Goal: Information Seeking & Learning: Learn about a topic

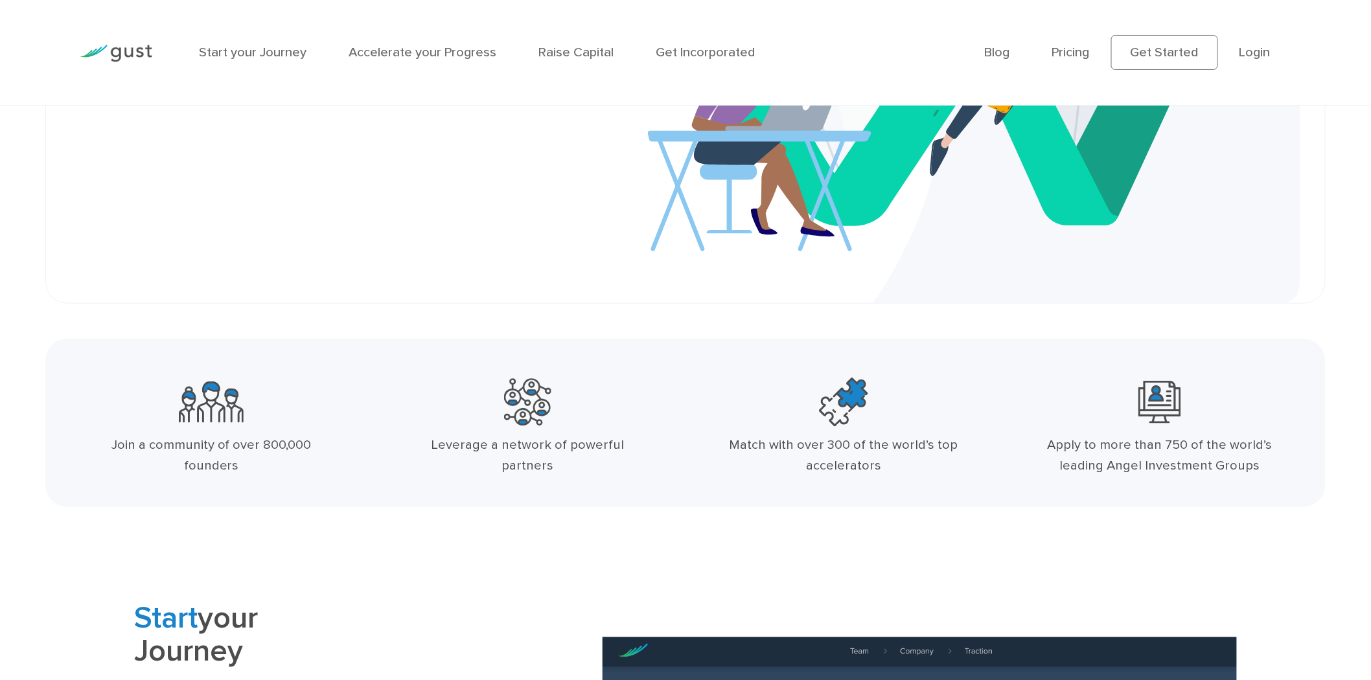
scroll to position [216, 0]
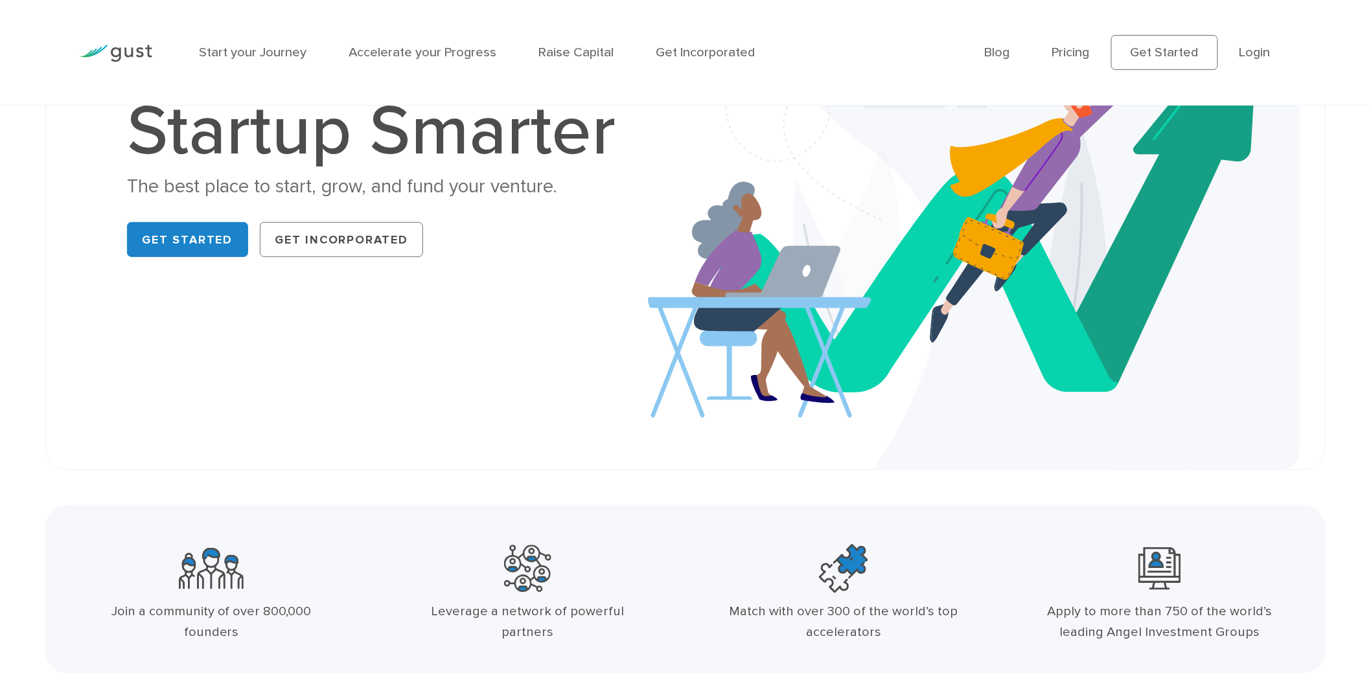
drag, startPoint x: 127, startPoint y: 59, endPoint x: 13, endPoint y: 130, distance: 134.5
click at [3, 137] on div "Startup Smarter The best place to start, grow, and fund your venture. Get Start…" at bounding box center [685, 179] width 1371 height 581
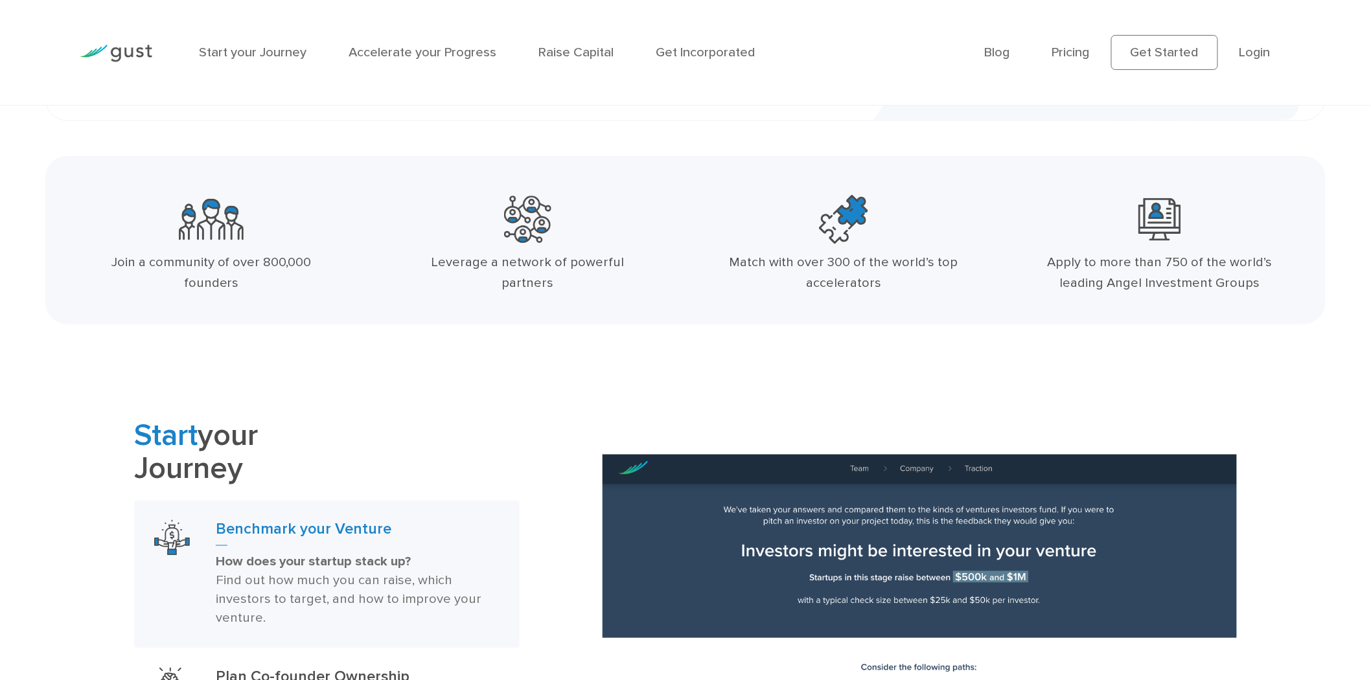
scroll to position [575, 0]
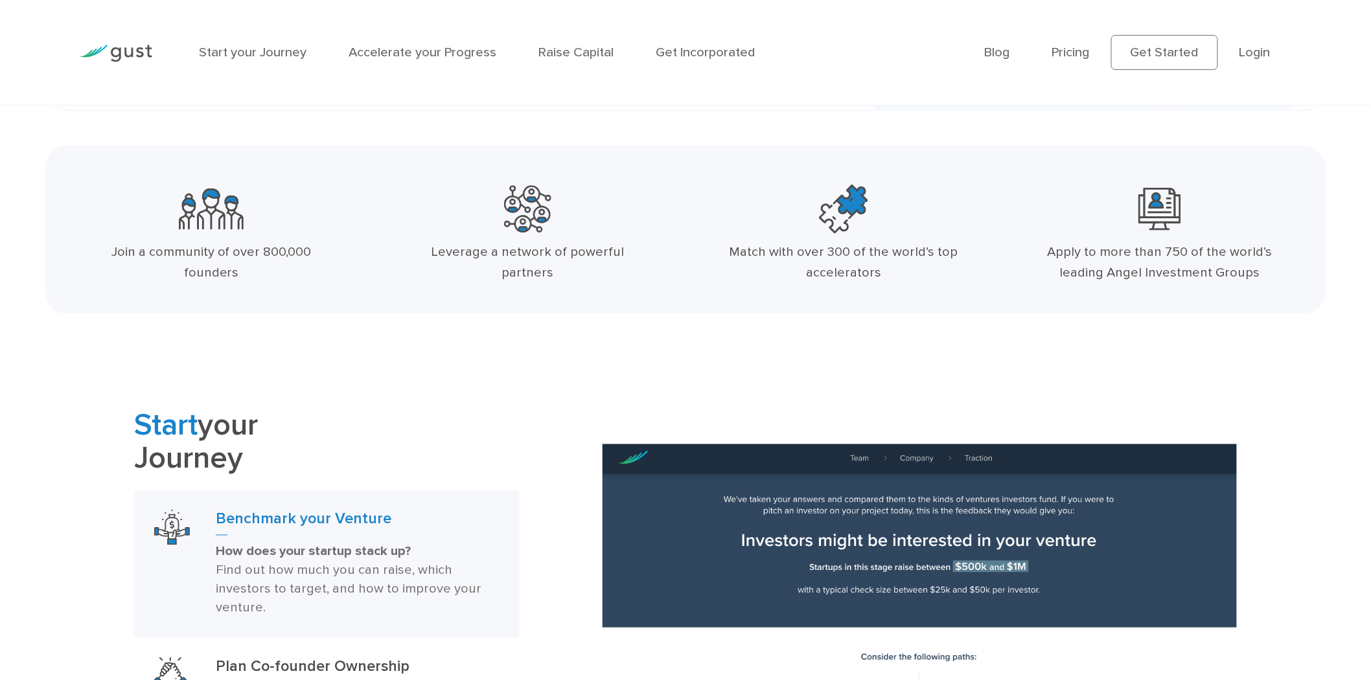
drag, startPoint x: 122, startPoint y: 52, endPoint x: 856, endPoint y: 205, distance: 749.7
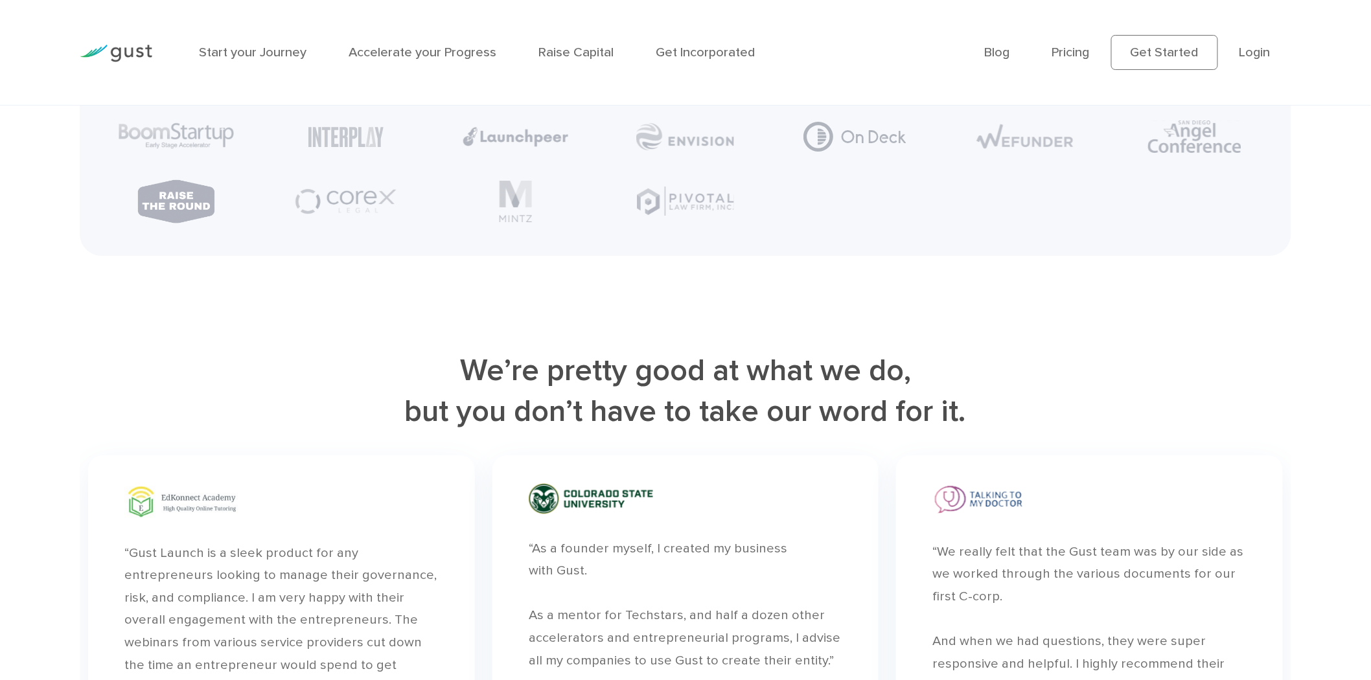
scroll to position [3645, 0]
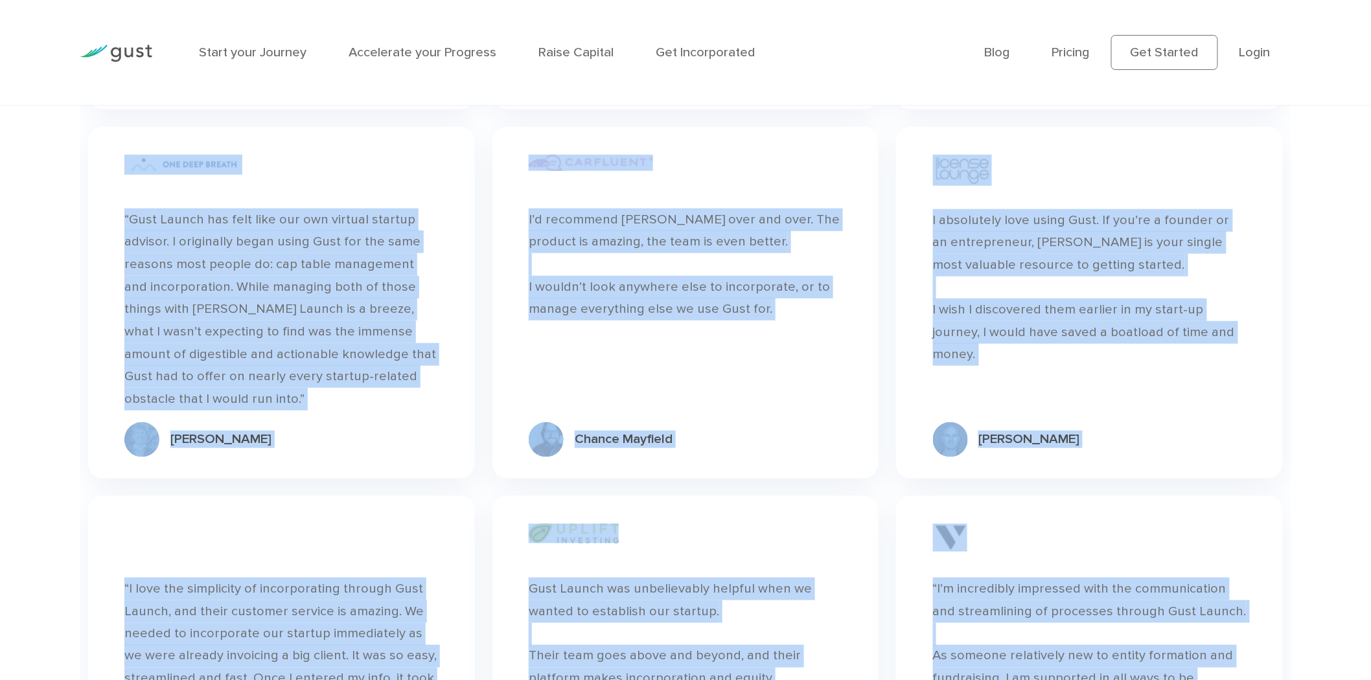
drag, startPoint x: 1341, startPoint y: 424, endPoint x: 1352, endPoint y: 714, distance: 290.5
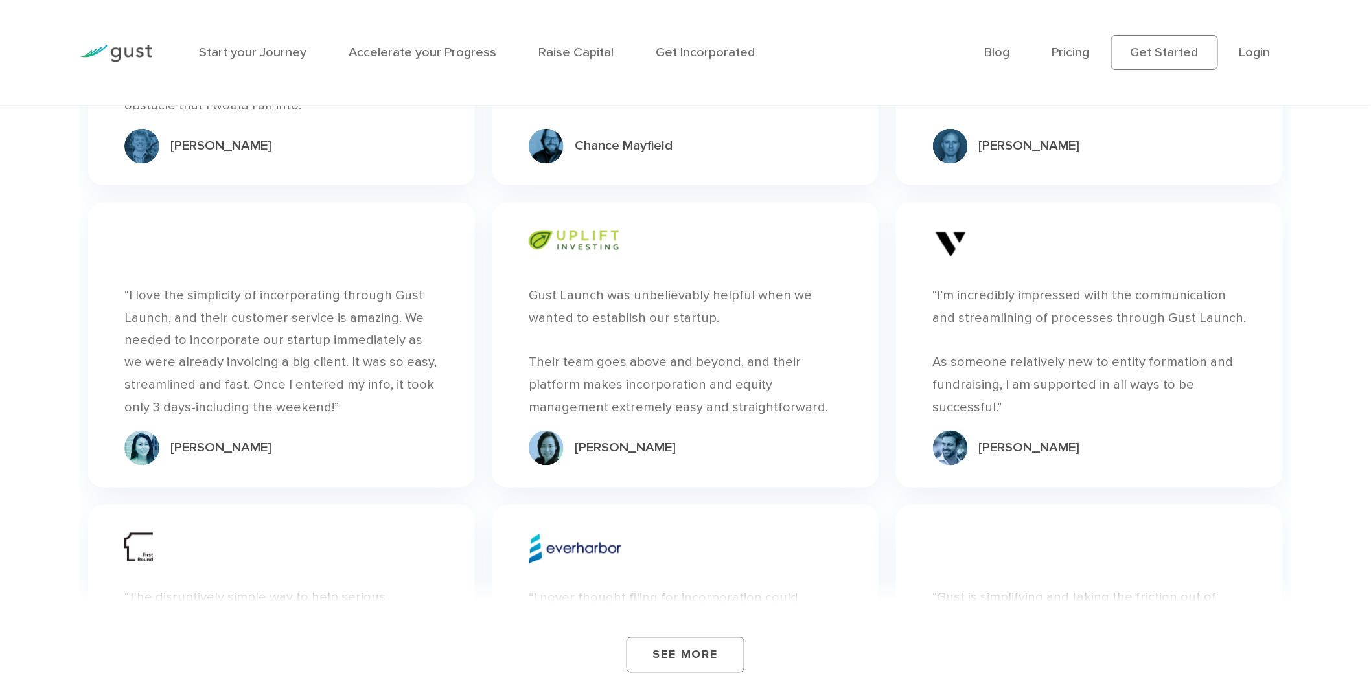
click at [1054, 603] on div "See More" at bounding box center [686, 637] width 1212 height 117
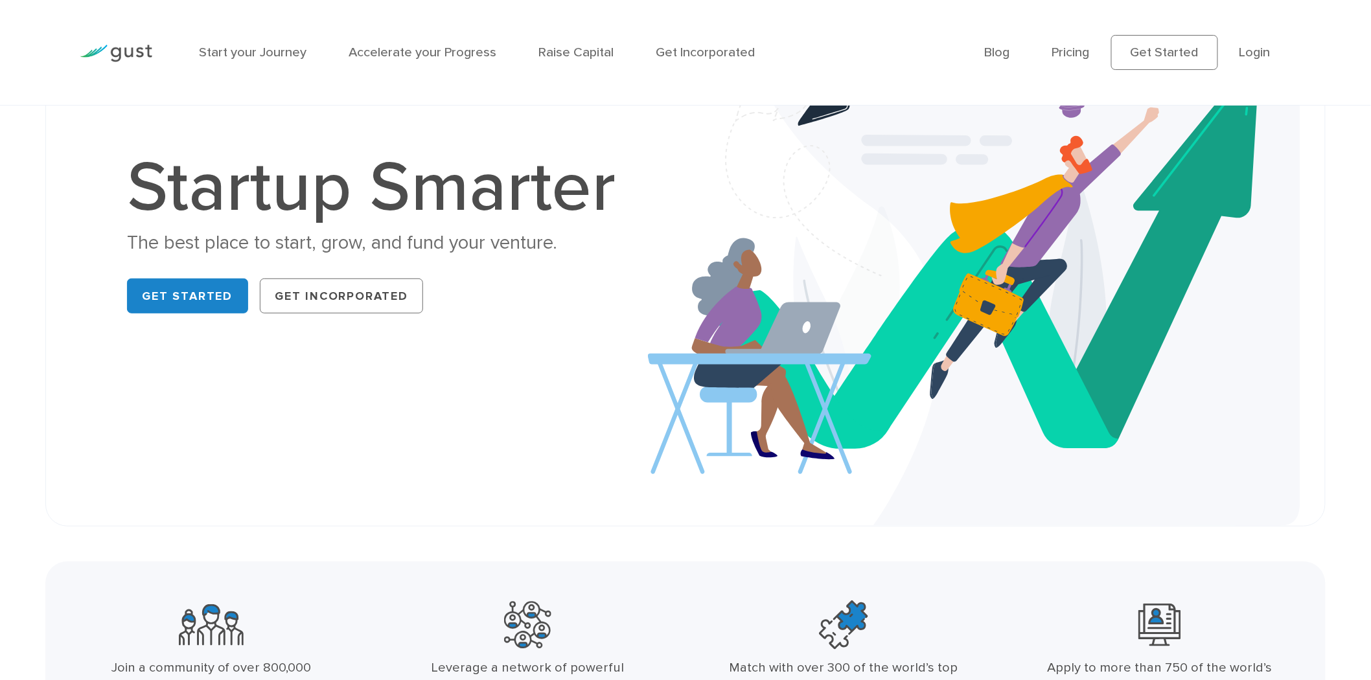
scroll to position [0, 0]
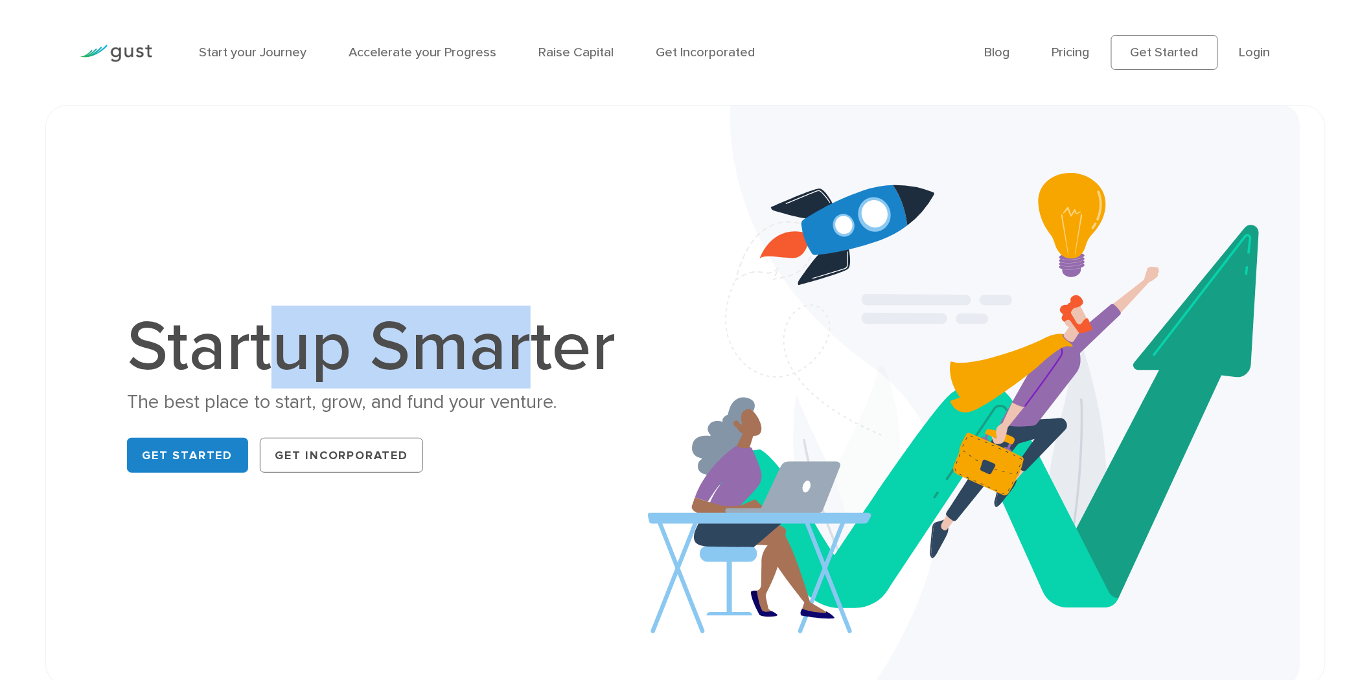
drag, startPoint x: 534, startPoint y: 360, endPoint x: 258, endPoint y: 360, distance: 276.0
click at [258, 360] on h1 "Startup Smarter" at bounding box center [378, 347] width 503 height 70
click at [995, 133] on img at bounding box center [974, 396] width 652 height 580
click at [258, 321] on h1 "Startup Smarter" at bounding box center [378, 347] width 503 height 70
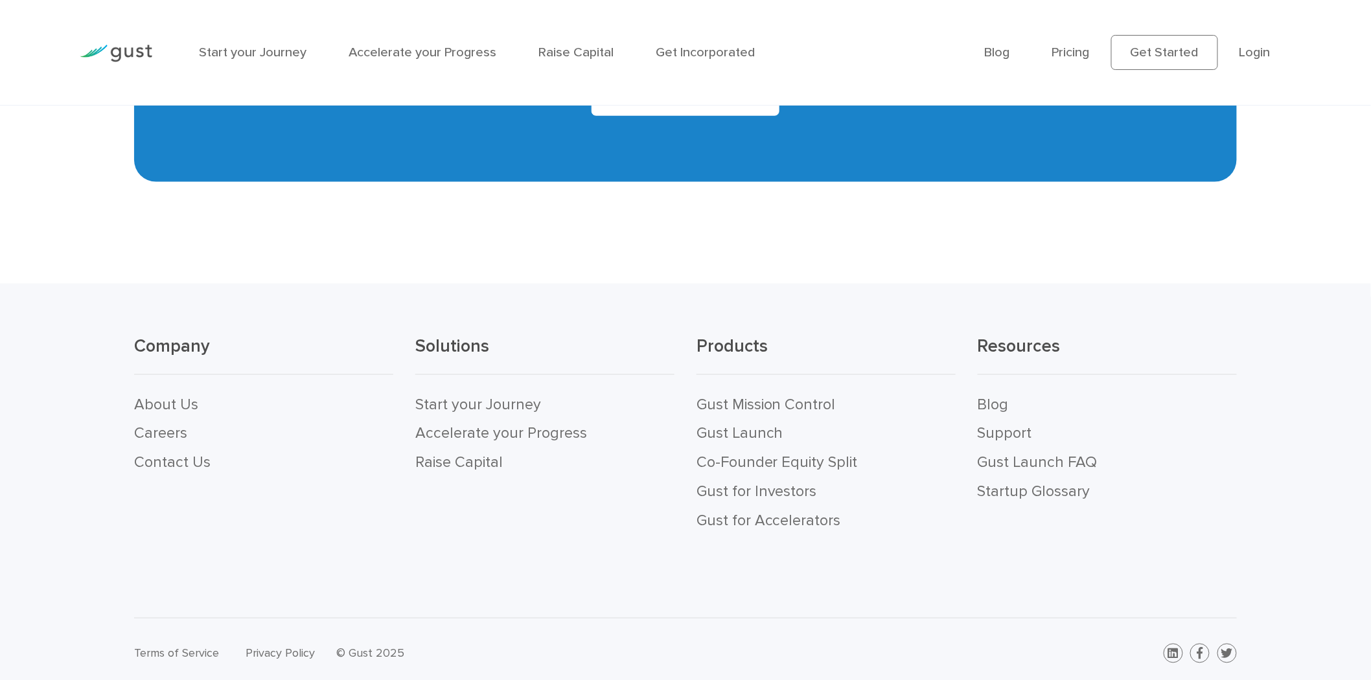
scroll to position [6798, 0]
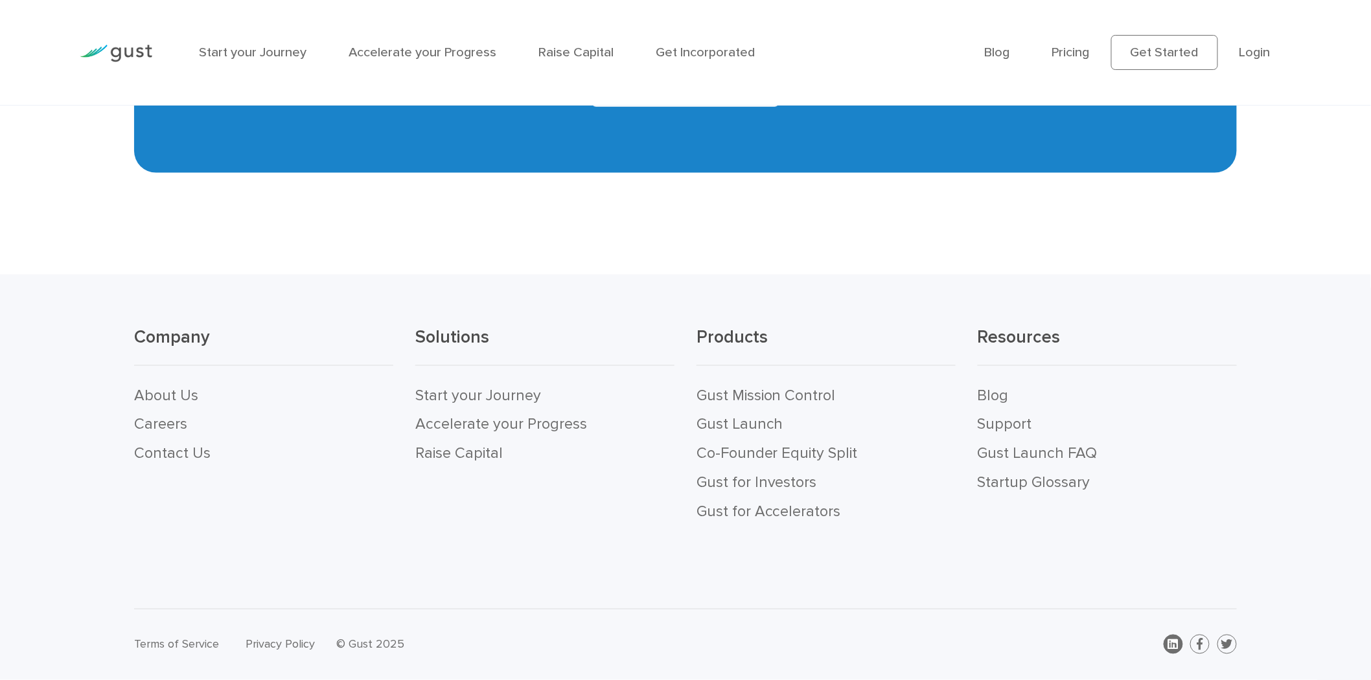
click at [1164, 643] on link at bounding box center [1173, 644] width 19 height 19
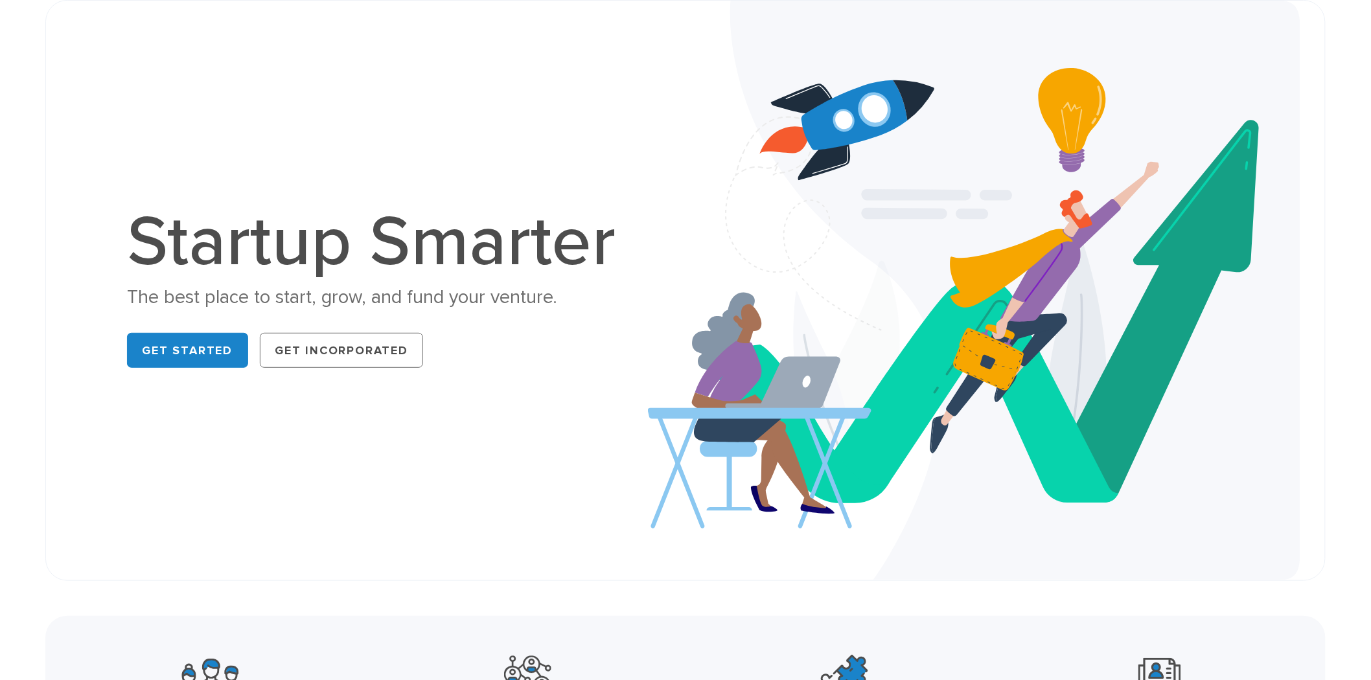
scroll to position [0, 0]
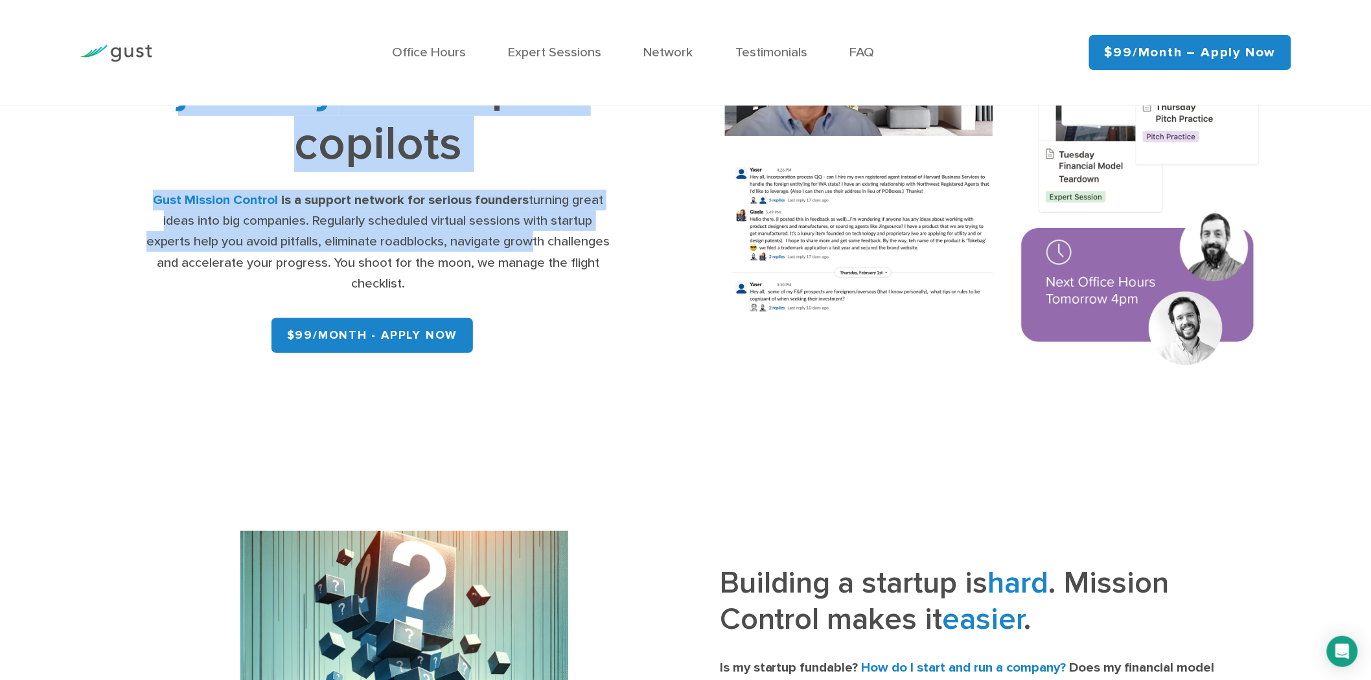
scroll to position [144, 0]
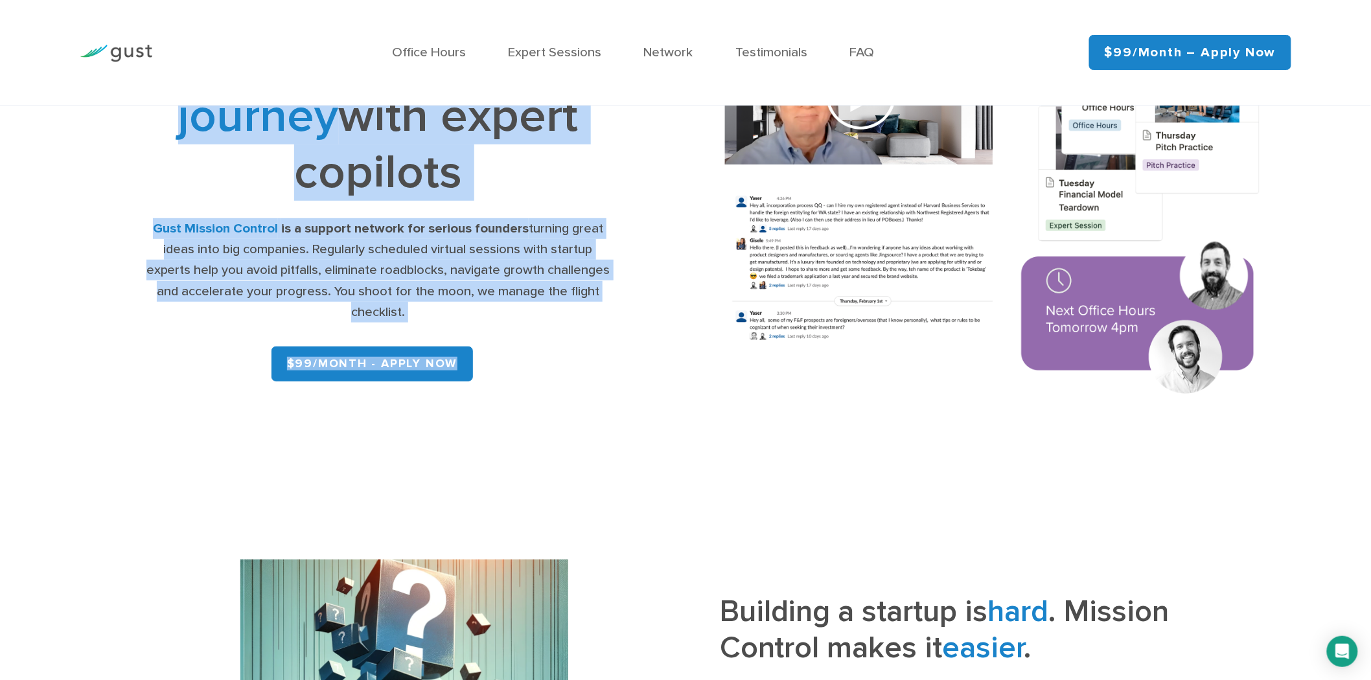
drag, startPoint x: 160, startPoint y: 200, endPoint x: 489, endPoint y: 360, distance: 365.4
click at [489, 360] on div "Navigate your startup journey with expert copilots Gust Mission Control is a su…" at bounding box center [378, 210] width 474 height 356
copy div "Navigate your startup journey with expert copilots Gust Mission Control is a su…"
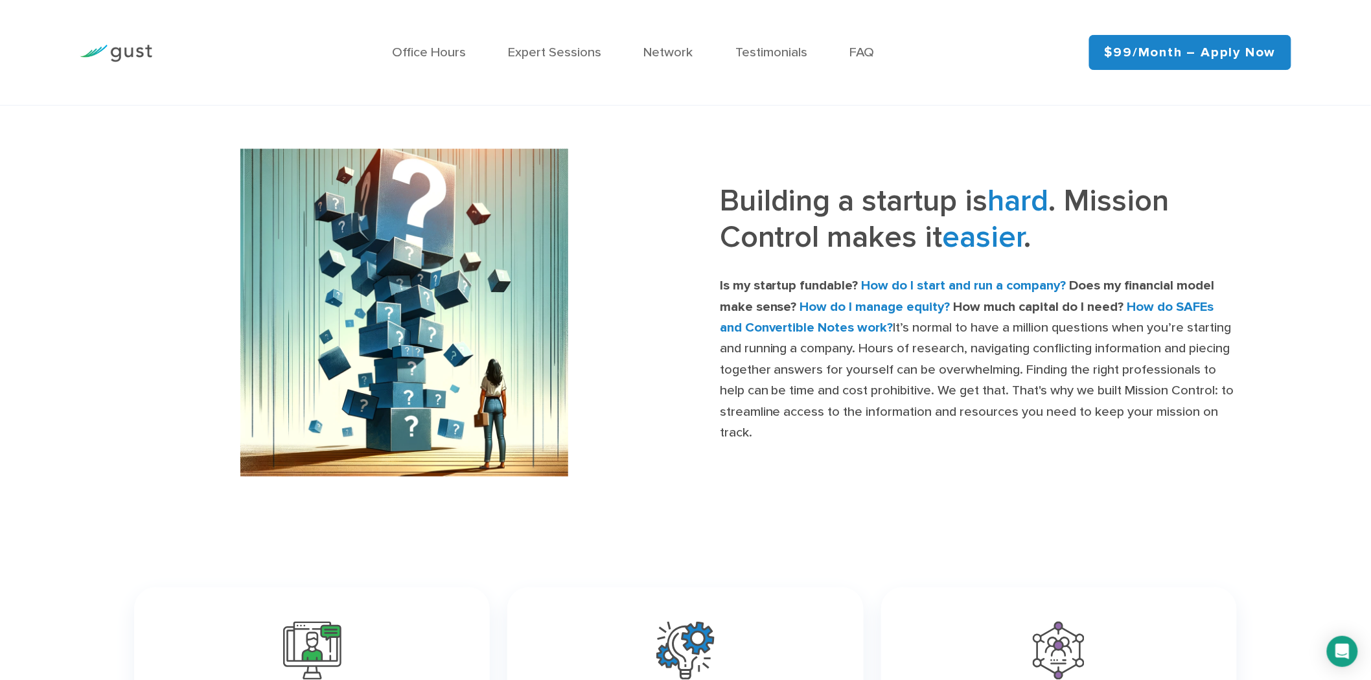
scroll to position [575, 0]
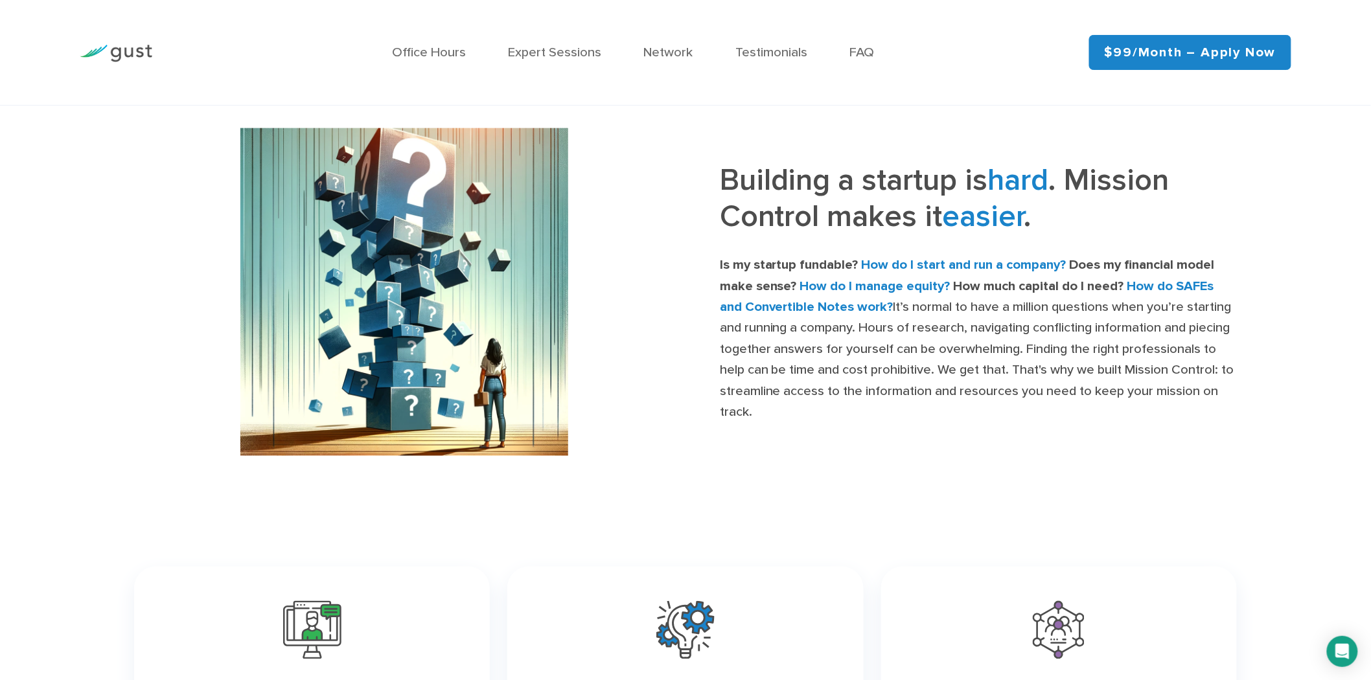
drag, startPoint x: 749, startPoint y: 209, endPoint x: 863, endPoint y: 415, distance: 234.9
click at [863, 415] on div "Building a startup is hard . Mission Control makes it easier . Is my startup fu…" at bounding box center [978, 292] width 517 height 261
copy div "Building a startup is hard . Mission Control makes it easier . Is my startup fu…"
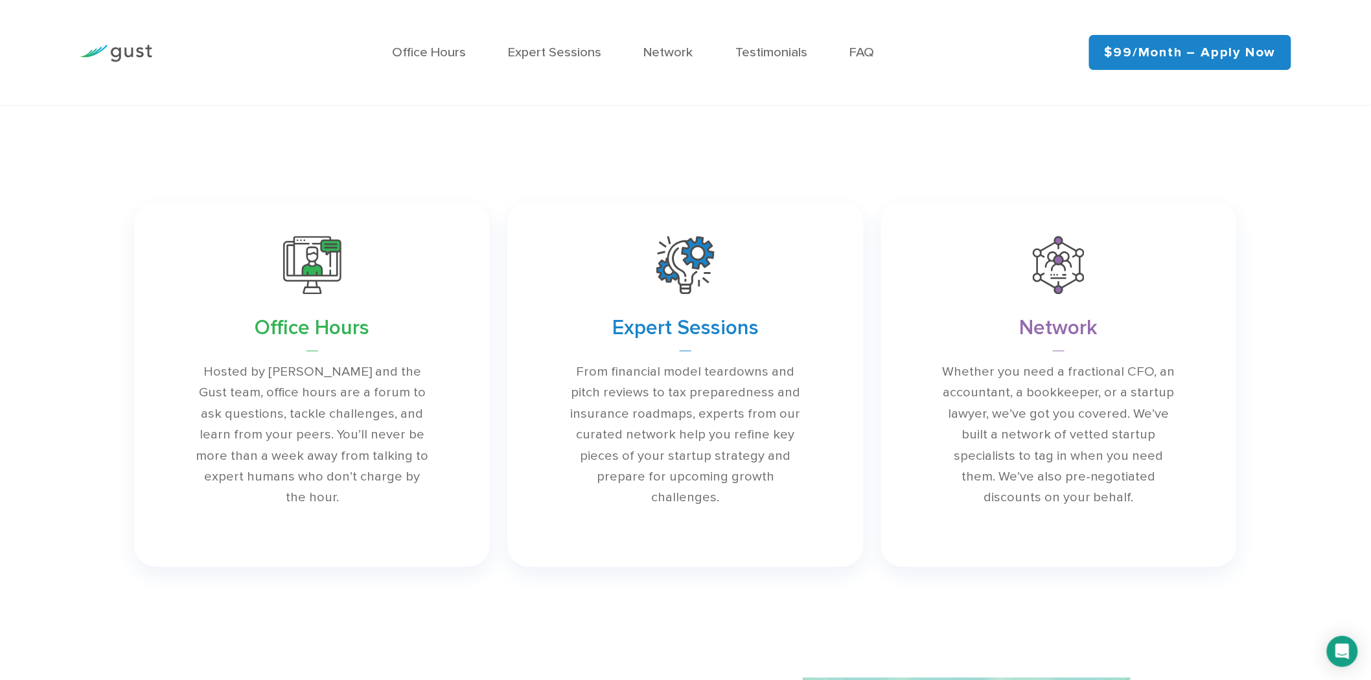
scroll to position [936, 0]
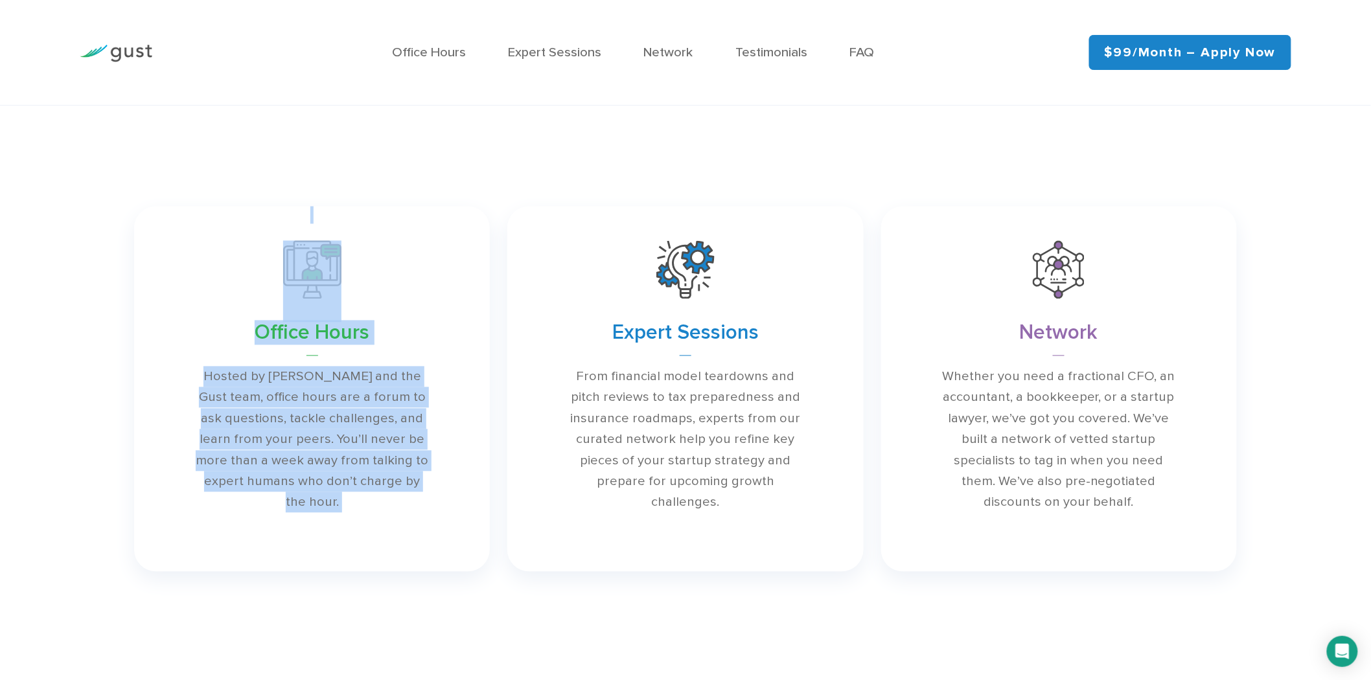
drag, startPoint x: 83, startPoint y: 321, endPoint x: 198, endPoint y: 342, distance: 116.5
click at [266, 359] on div "Office Hours Hosted by David S. Rose and the Gust team, office hours are a foru…" at bounding box center [685, 389] width 1371 height 382
click at [34, 321] on div "Office Hours Hosted by David S. Rose and the Gust team, office hours are a foru…" at bounding box center [685, 389] width 1371 height 382
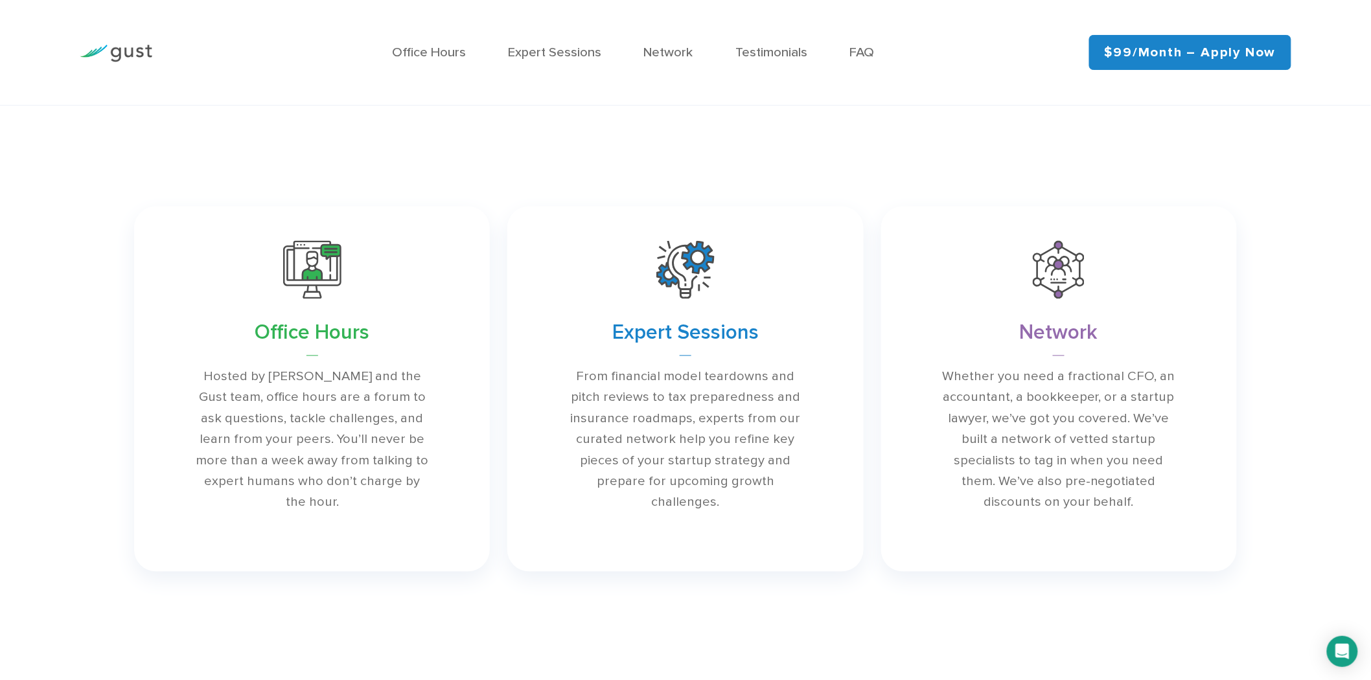
drag, startPoint x: 42, startPoint y: 333, endPoint x: 1015, endPoint y: 474, distance: 983.3
click at [1015, 474] on div "Office Hours Hosted by David S. Rose and the Gust team, office hours are a foru…" at bounding box center [685, 389] width 1371 height 382
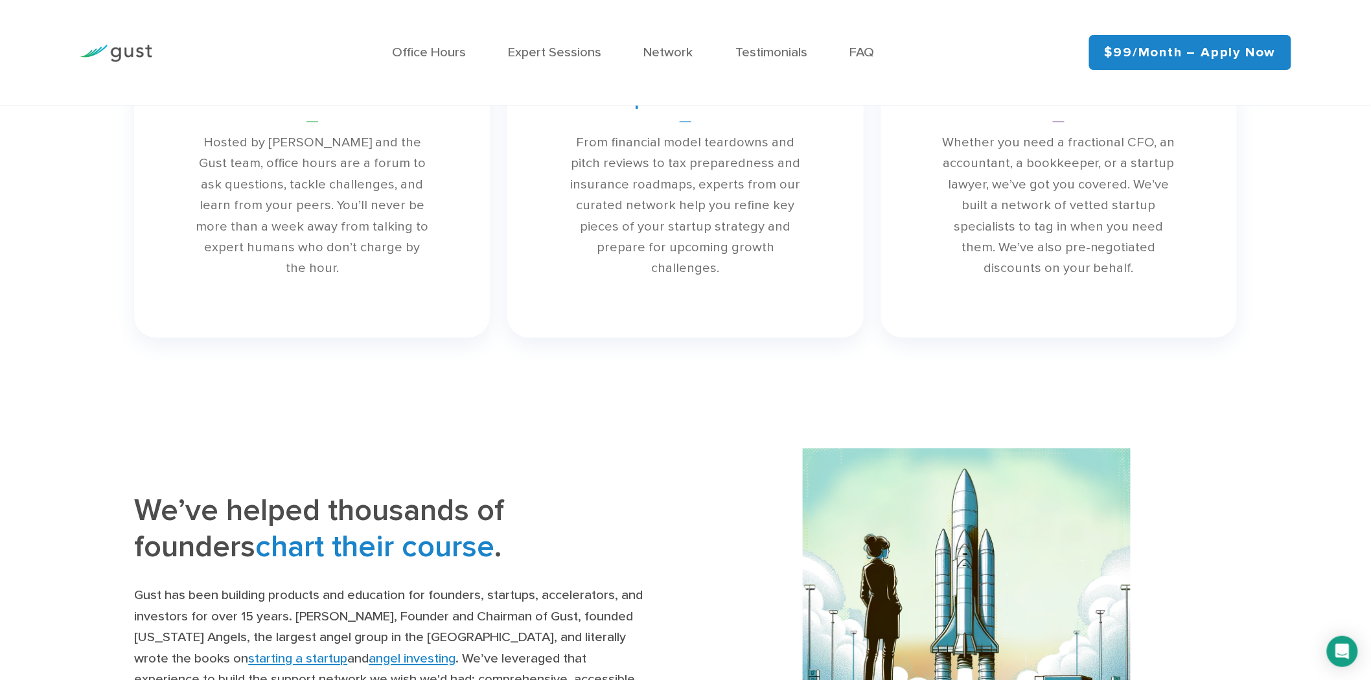
scroll to position [1079, 0]
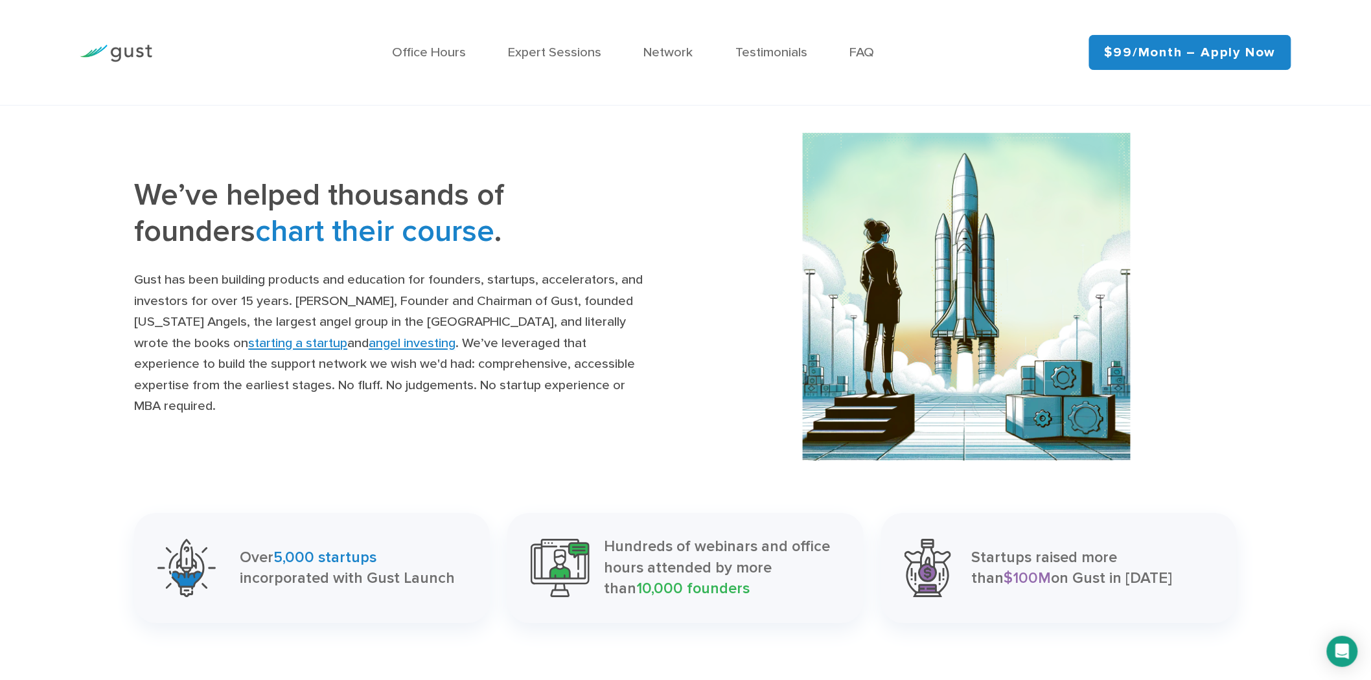
scroll to position [1512, 0]
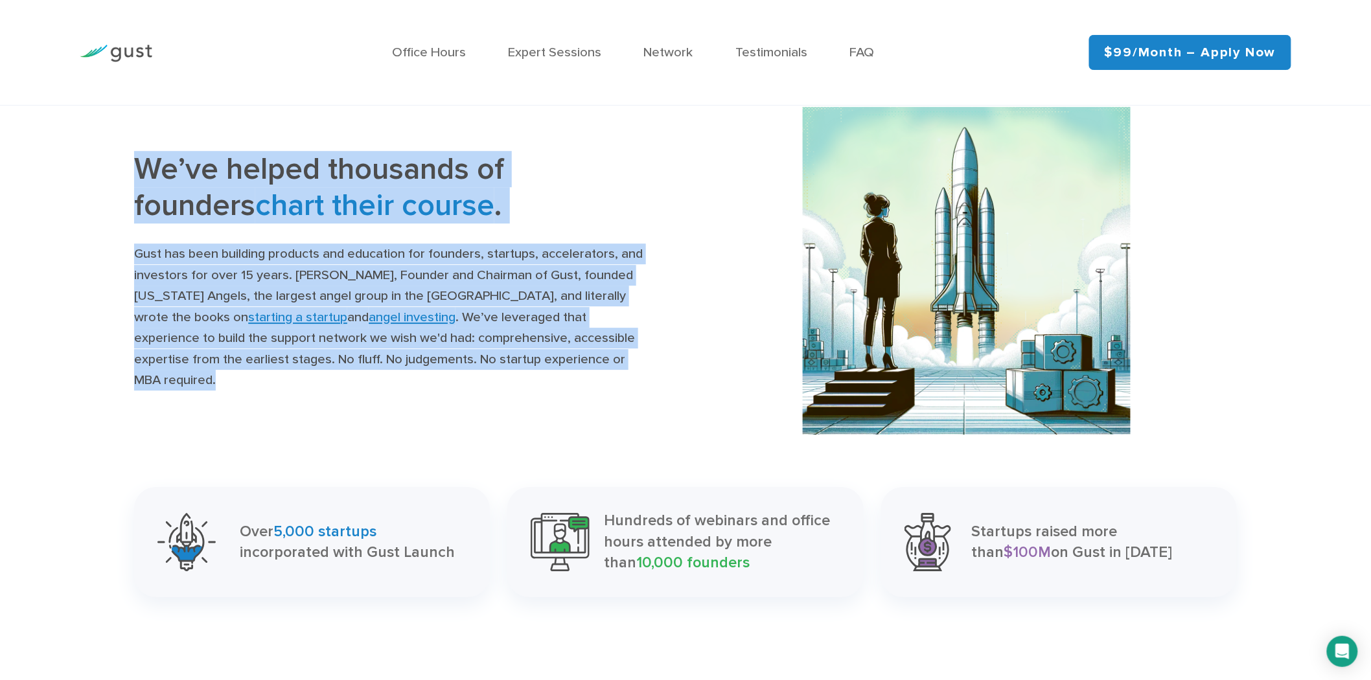
drag, startPoint x: 139, startPoint y: 191, endPoint x: 603, endPoint y: 387, distance: 502.9
click at [603, 387] on div "We’ve helped thousands of founders chart their course . Gust has been building …" at bounding box center [392, 271] width 517 height 240
copy div "We’ve helped thousands of founders chart their course . Gust has been building …"
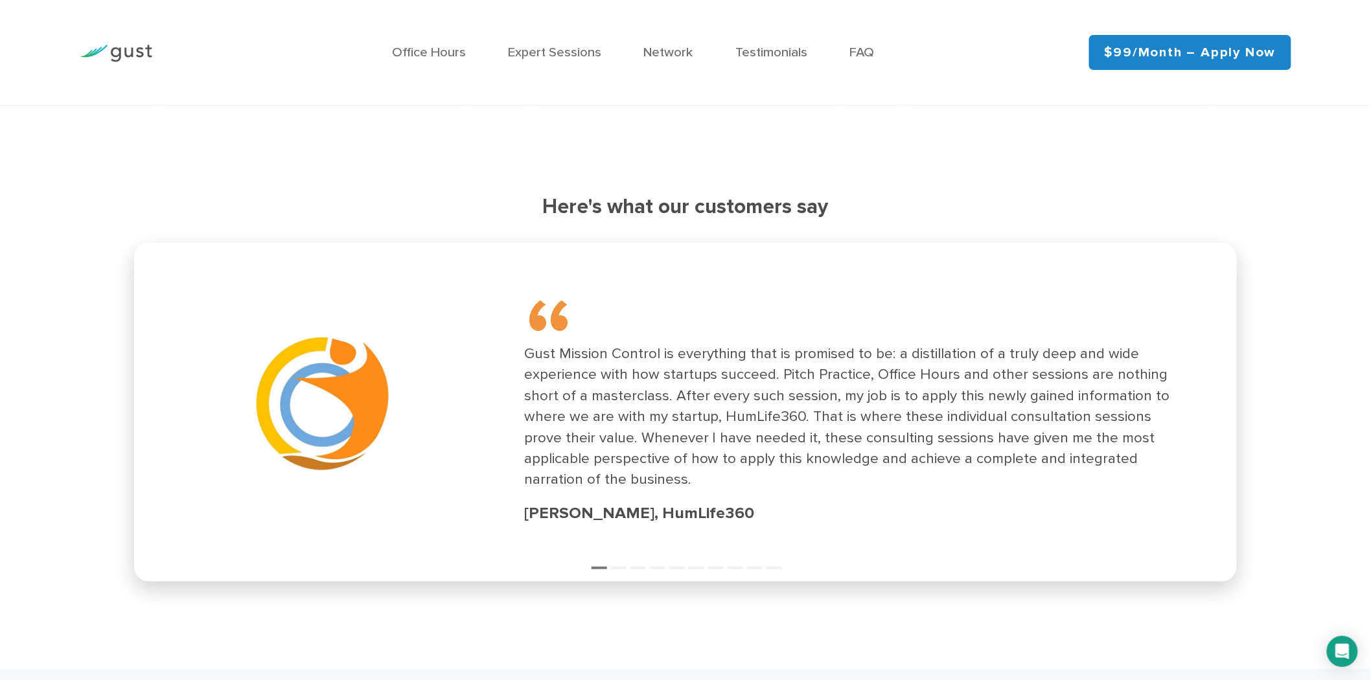
scroll to position [2067, 0]
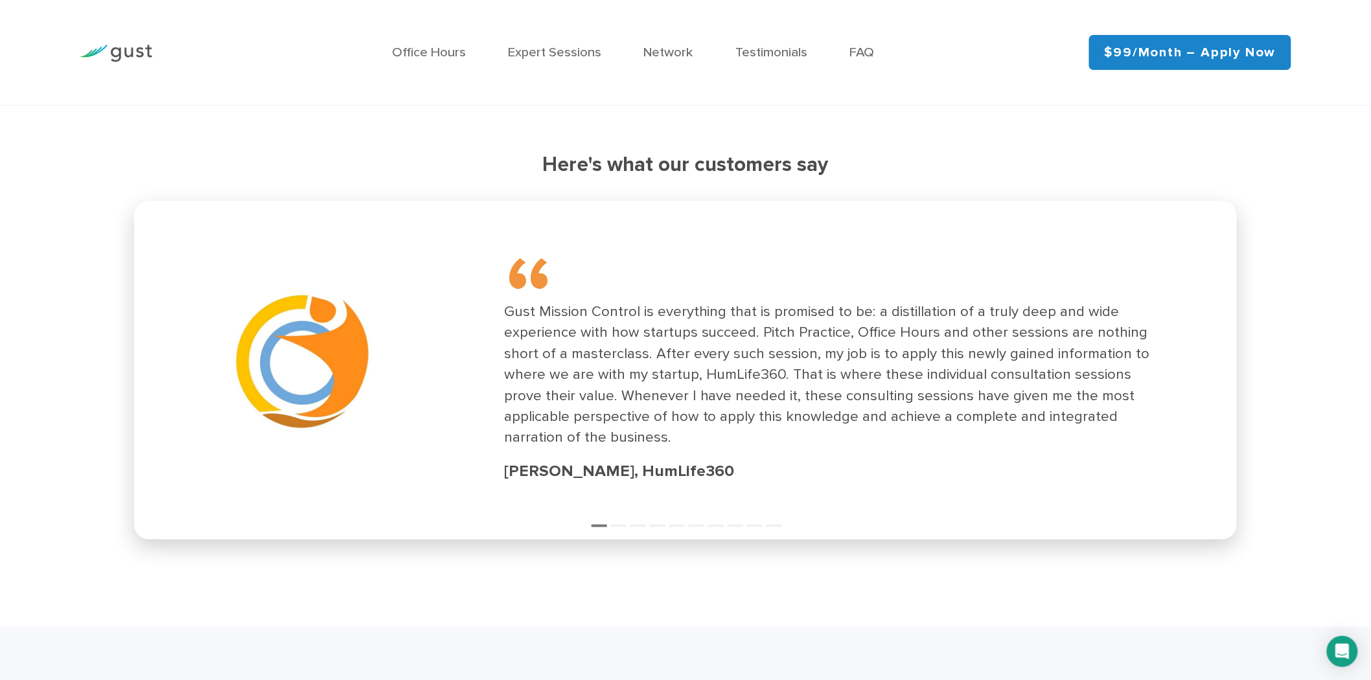
drag, startPoint x: 1216, startPoint y: 374, endPoint x: 886, endPoint y: 376, distance: 329.8
click at [892, 374] on div "“ Gust Mission Control is everything that is promised to be: a distillation of …" at bounding box center [665, 368] width 1085 height 319
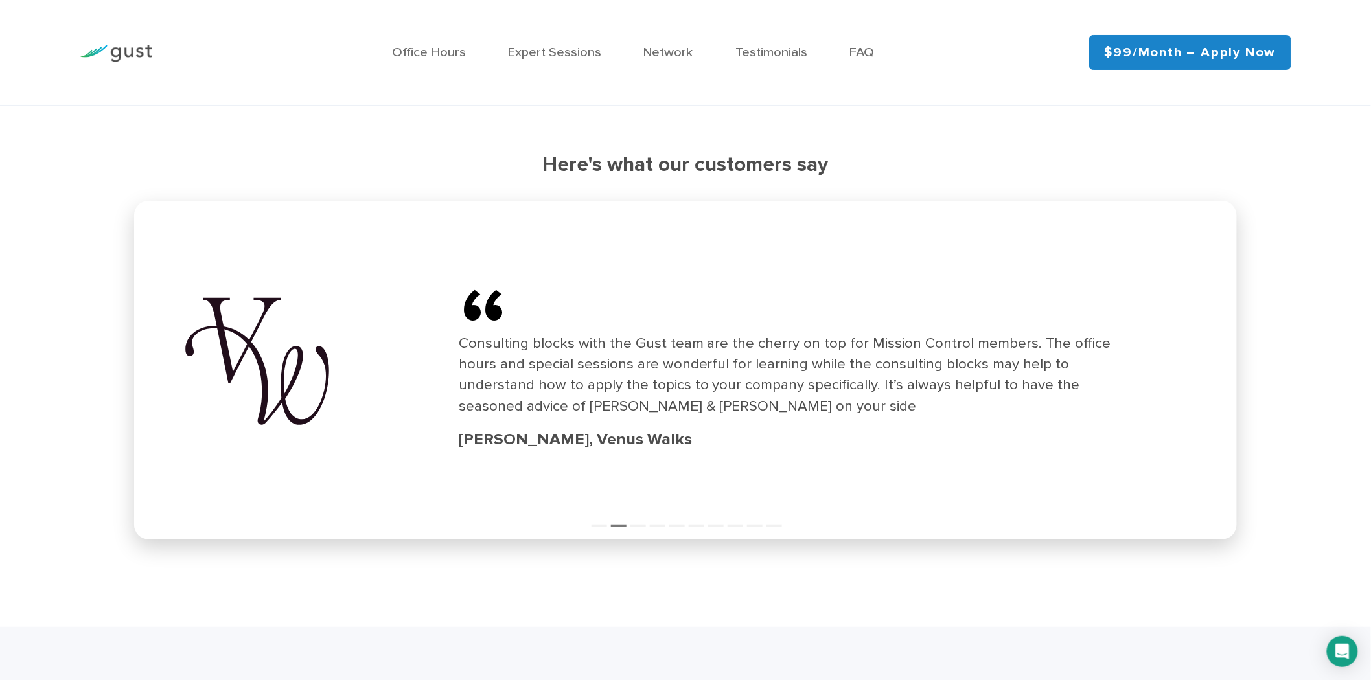
drag, startPoint x: 899, startPoint y: 384, endPoint x: 290, endPoint y: 378, distance: 609.1
click at [459, 378] on div "Consulting blocks with the Gust team are the cherry on top for Mission Control …" at bounding box center [793, 375] width 668 height 84
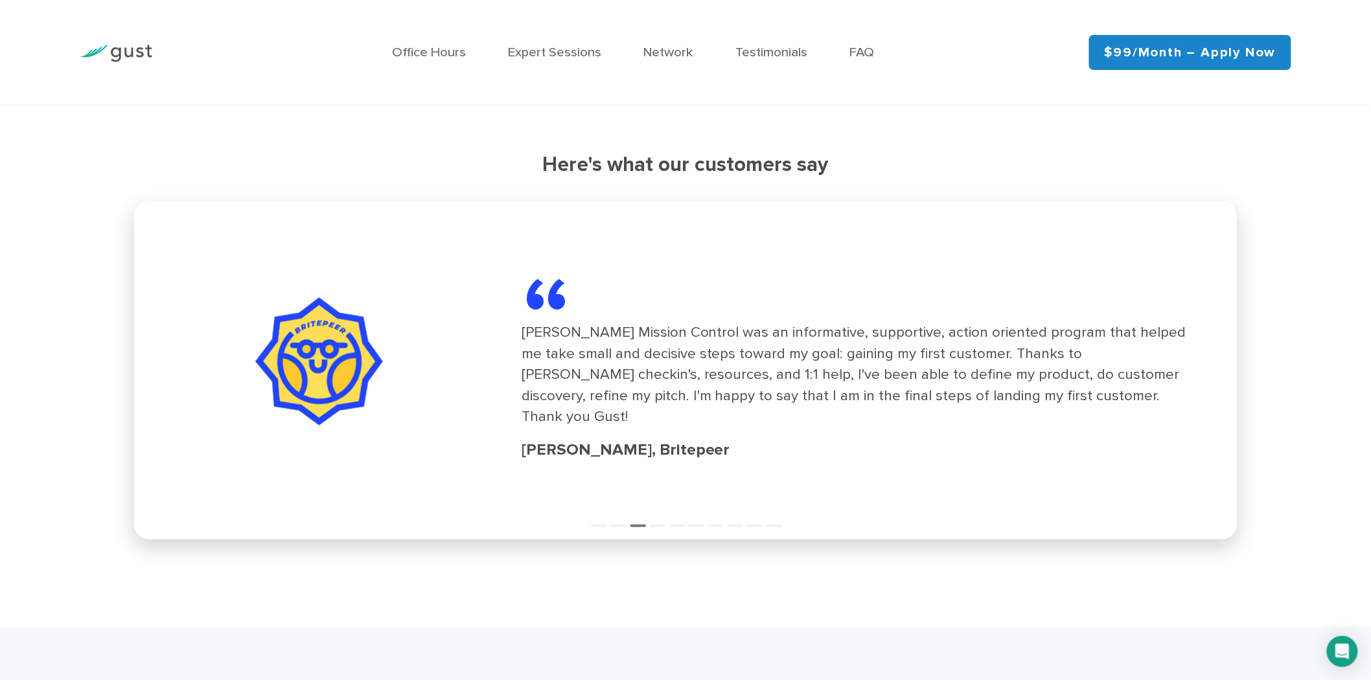
drag, startPoint x: 305, startPoint y: 392, endPoint x: 285, endPoint y: 456, distance: 67.0
click at [275, 452] on div at bounding box center [320, 369] width 286 height 166
drag, startPoint x: 487, startPoint y: 380, endPoint x: 67, endPoint y: 382, distance: 419.9
click at [73, 382] on div "Here's what our customers say “ I really am so grateful for all the info you pr…" at bounding box center [685, 346] width 1371 height 387
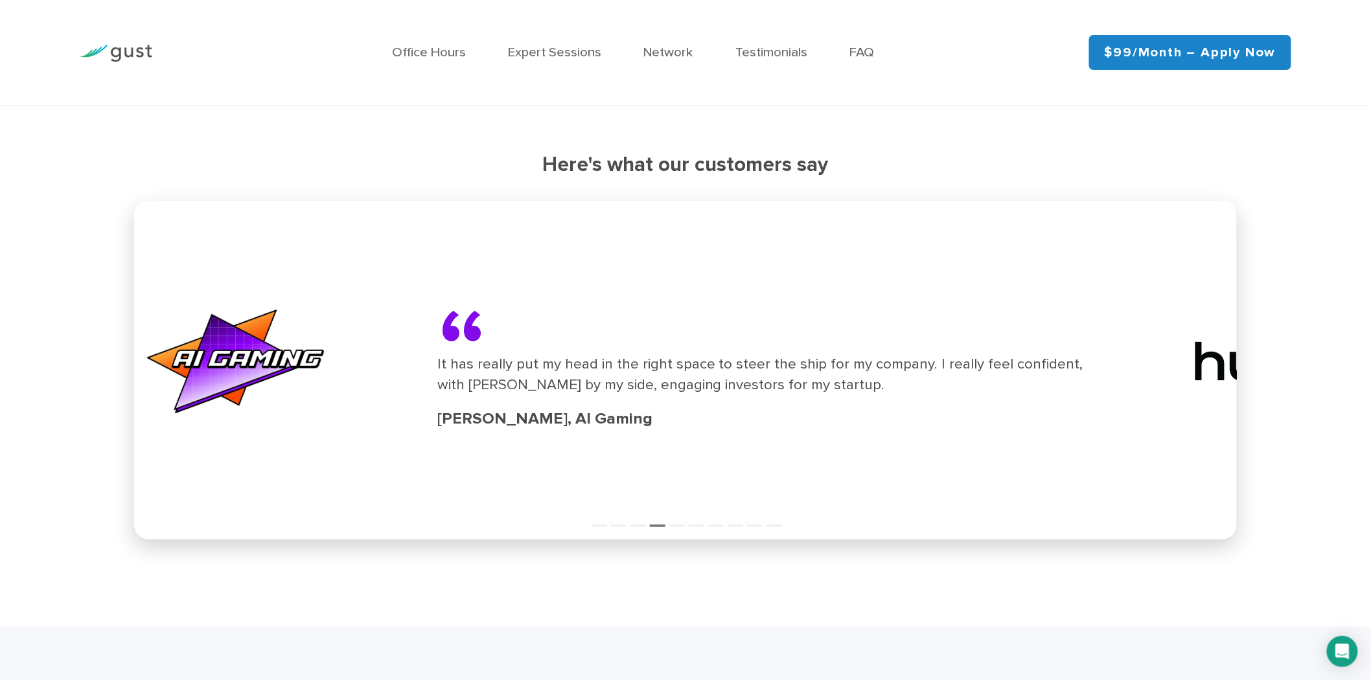
drag, startPoint x: 380, startPoint y: 371, endPoint x: 177, endPoint y: 364, distance: 202.9
click at [178, 364] on img at bounding box center [236, 361] width 286 height 161
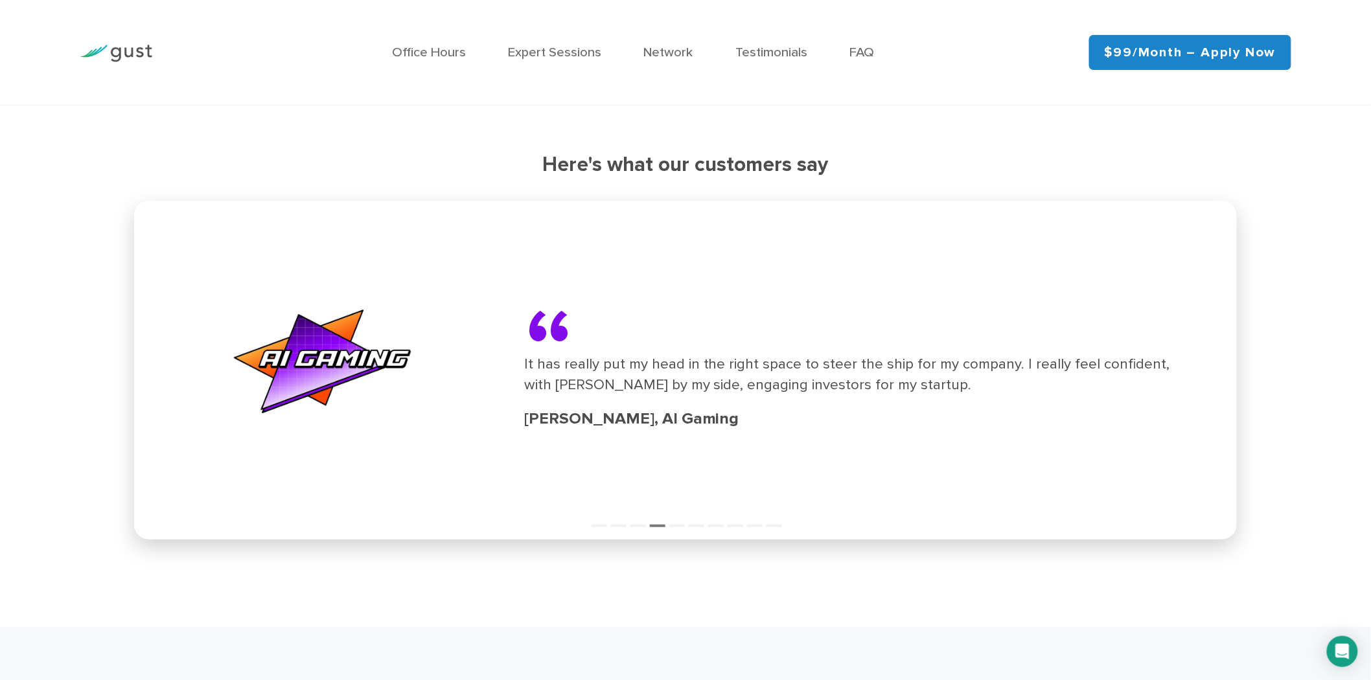
drag, startPoint x: 430, startPoint y: 381, endPoint x: 771, endPoint y: 397, distance: 341.8
click at [733, 397] on div "“ It has really put my head in the right space to steer the ship for my company…" at bounding box center [685, 368] width 1085 height 319
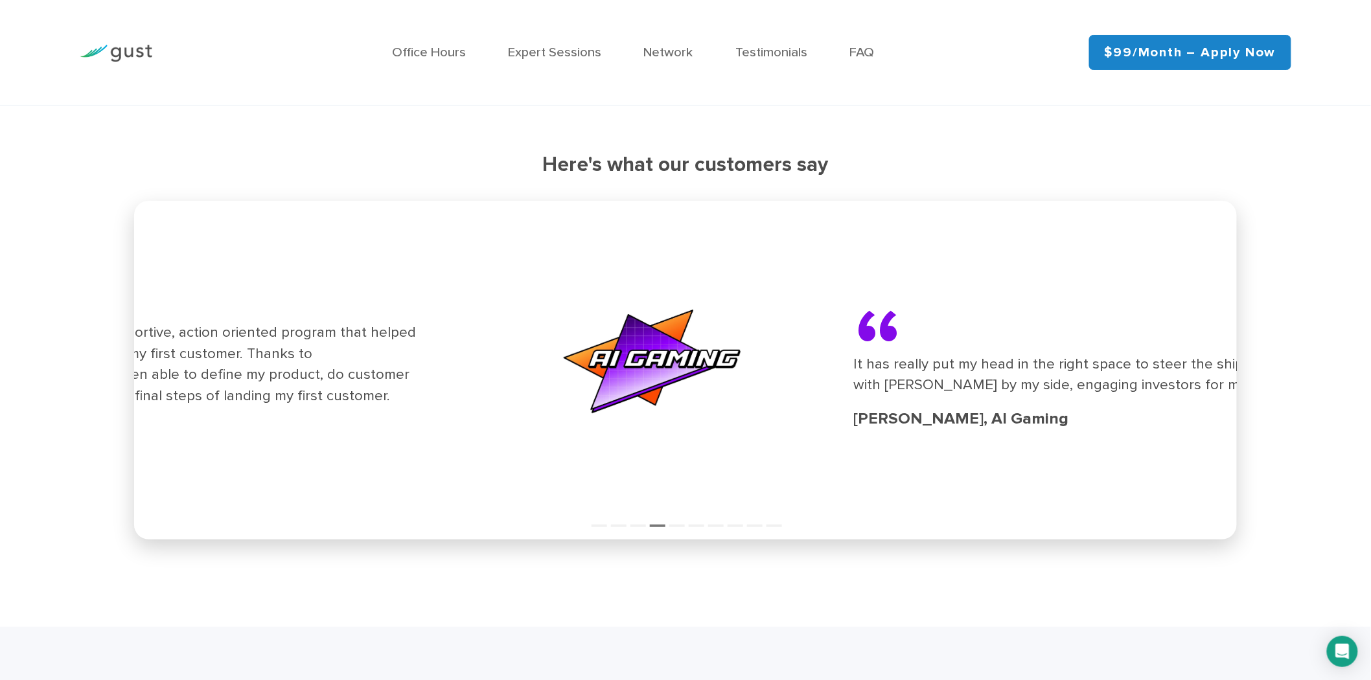
drag, startPoint x: 202, startPoint y: 363, endPoint x: 811, endPoint y: 371, distance: 609.8
click at [796, 369] on img at bounding box center [652, 361] width 286 height 161
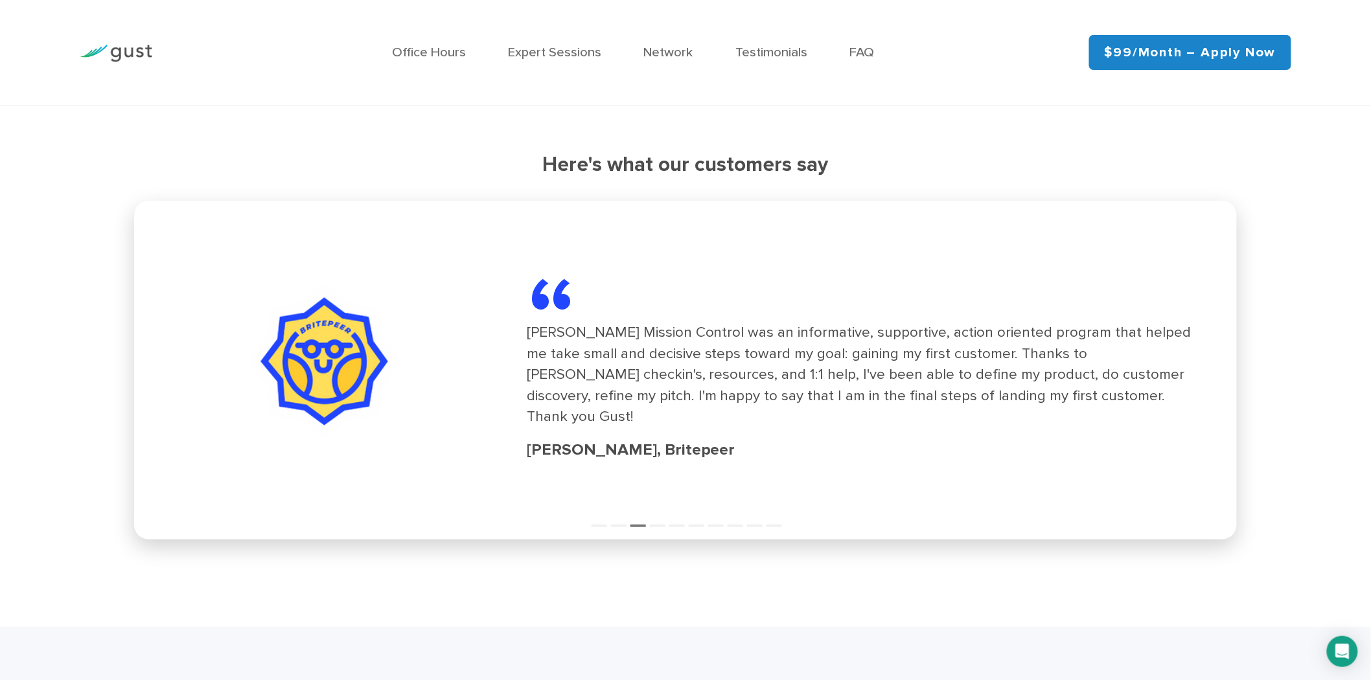
drag, startPoint x: 365, startPoint y: 359, endPoint x: 1004, endPoint y: 371, distance: 639.6
click at [985, 368] on div "“ Gust's Mission Control was an informative, supportive, action oriented progra…" at bounding box center [688, 368] width 1085 height 319
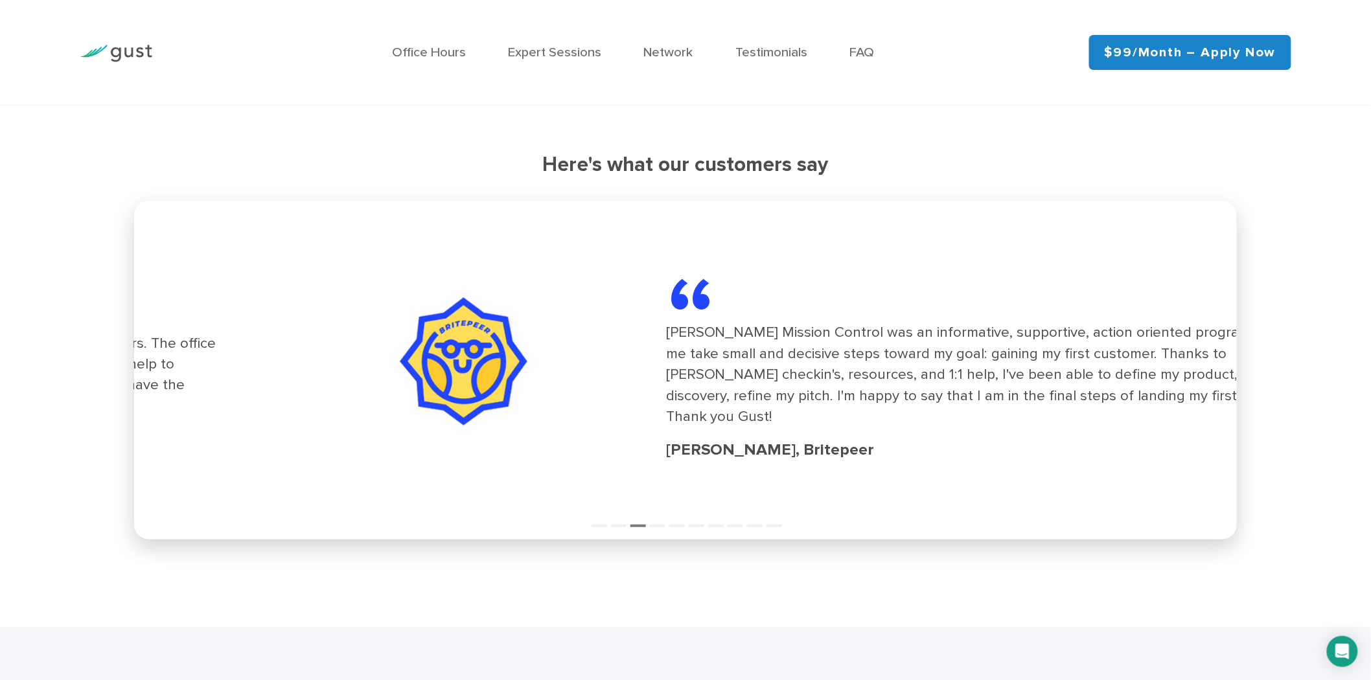
drag, startPoint x: 523, startPoint y: 365, endPoint x: 1097, endPoint y: 367, distance: 574.1
click at [578, 365] on img at bounding box center [464, 361] width 227 height 151
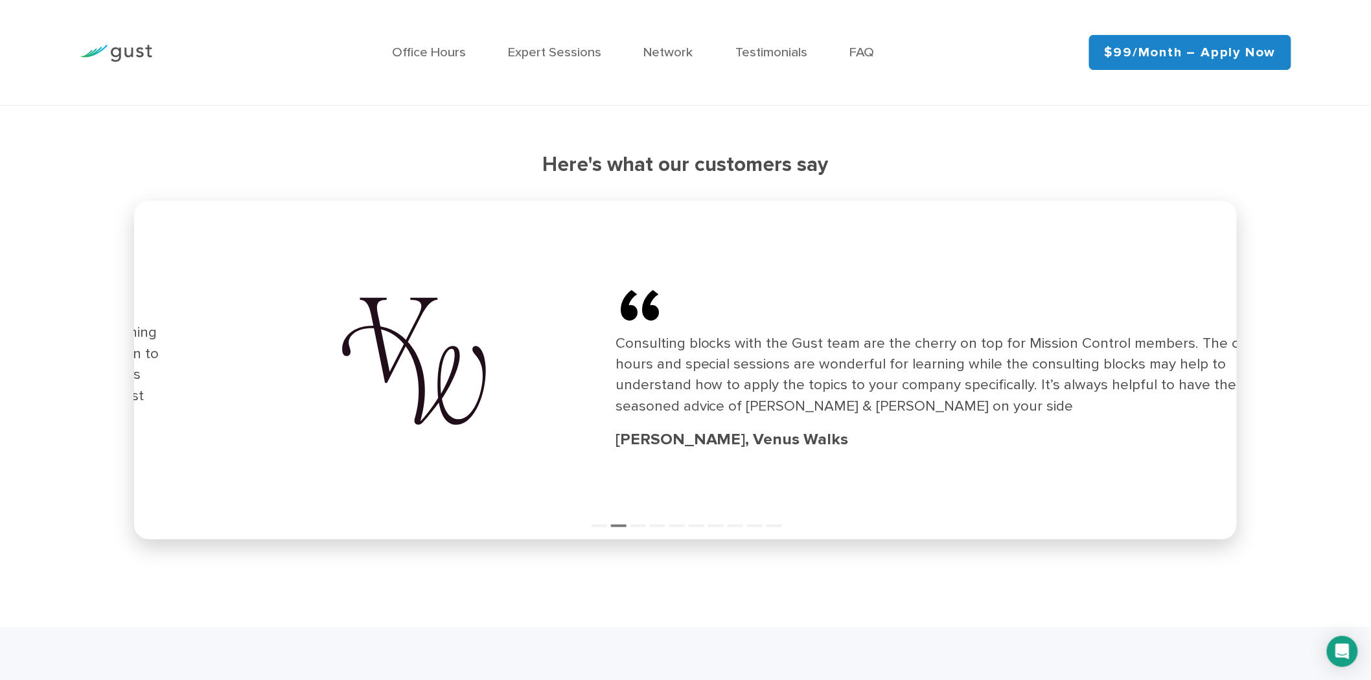
drag, startPoint x: 324, startPoint y: 371, endPoint x: 879, endPoint y: 373, distance: 554.6
click at [527, 373] on img at bounding box center [414, 361] width 227 height 161
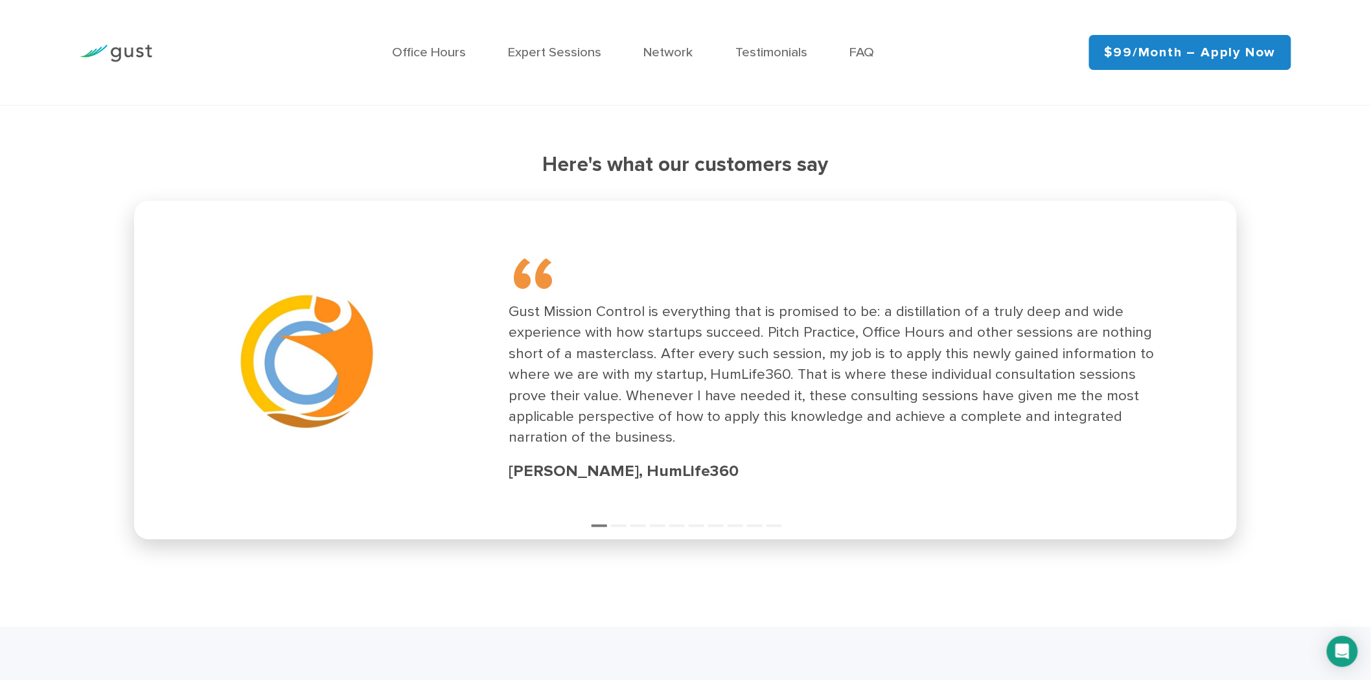
drag, startPoint x: 1041, startPoint y: 387, endPoint x: 707, endPoint y: 384, distance: 333.7
click at [766, 384] on div "Gust Mission Control is everything that is promised to be: a distillation of a …" at bounding box center [843, 374] width 668 height 147
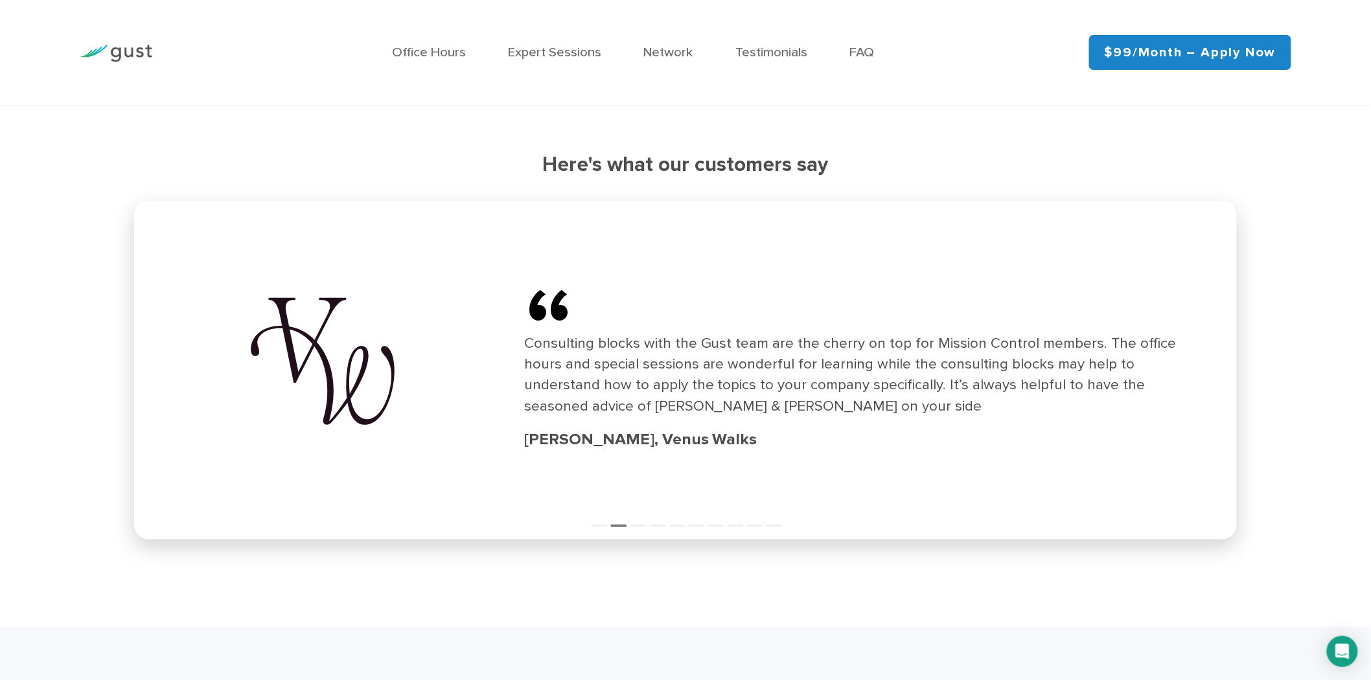
drag, startPoint x: 436, startPoint y: 368, endPoint x: 443, endPoint y: 366, distance: 7.4
click at [435, 368] on div "“ Consulting blocks with the Gust team are the cherry on top for Mission Contro…" at bounding box center [685, 368] width 1085 height 319
drag, startPoint x: 761, startPoint y: 369, endPoint x: 295, endPoint y: 344, distance: 466.5
click at [524, 348] on div "Consulting blocks with the Gust team are the cherry on top for Mission Control …" at bounding box center [858, 375] width 668 height 84
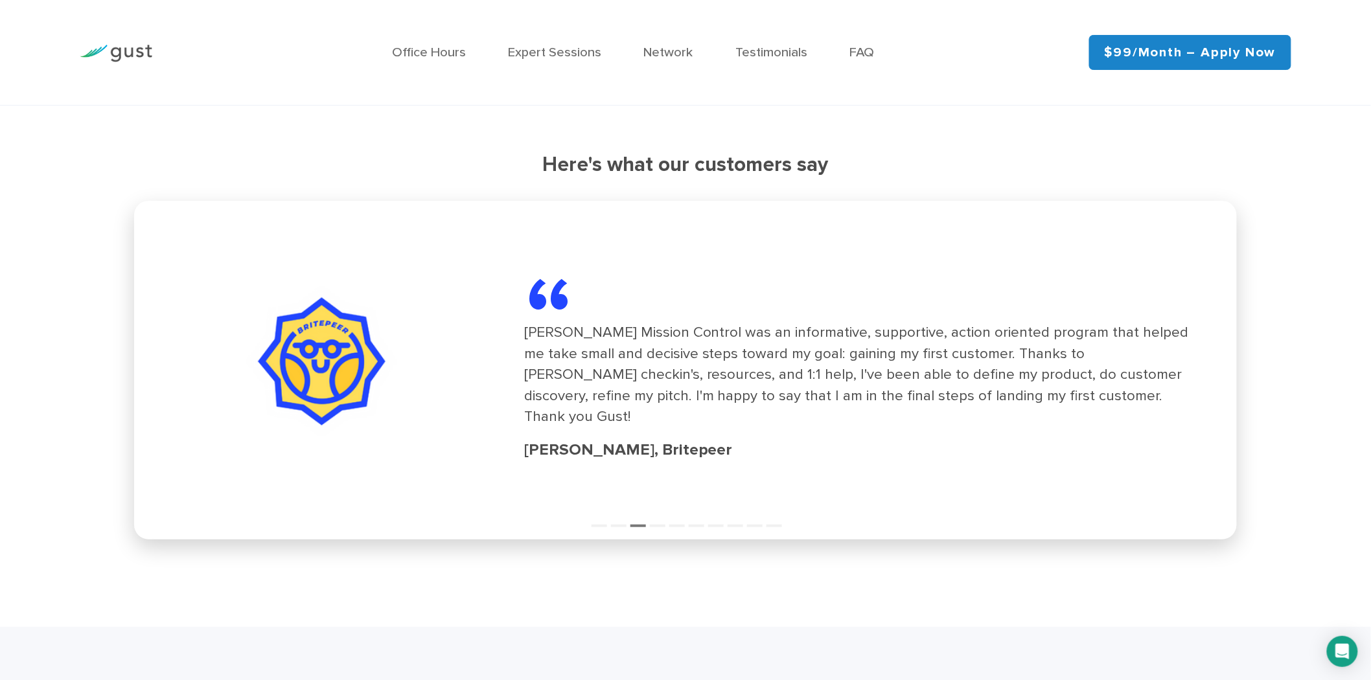
drag, startPoint x: 340, startPoint y: 342, endPoint x: 308, endPoint y: 340, distance: 31.8
click at [310, 340] on div "“ Gust's Mission Control was an informative, supportive, action oriented progra…" at bounding box center [685, 368] width 1085 height 319
drag, startPoint x: 728, startPoint y: 344, endPoint x: 352, endPoint y: 345, distance: 375.8
click at [349, 347] on div "“ Gust's Mission Control was an informative, supportive, action oriented progra…" at bounding box center [685, 368] width 1085 height 319
drag, startPoint x: 748, startPoint y: 378, endPoint x: 3, endPoint y: 308, distance: 748.4
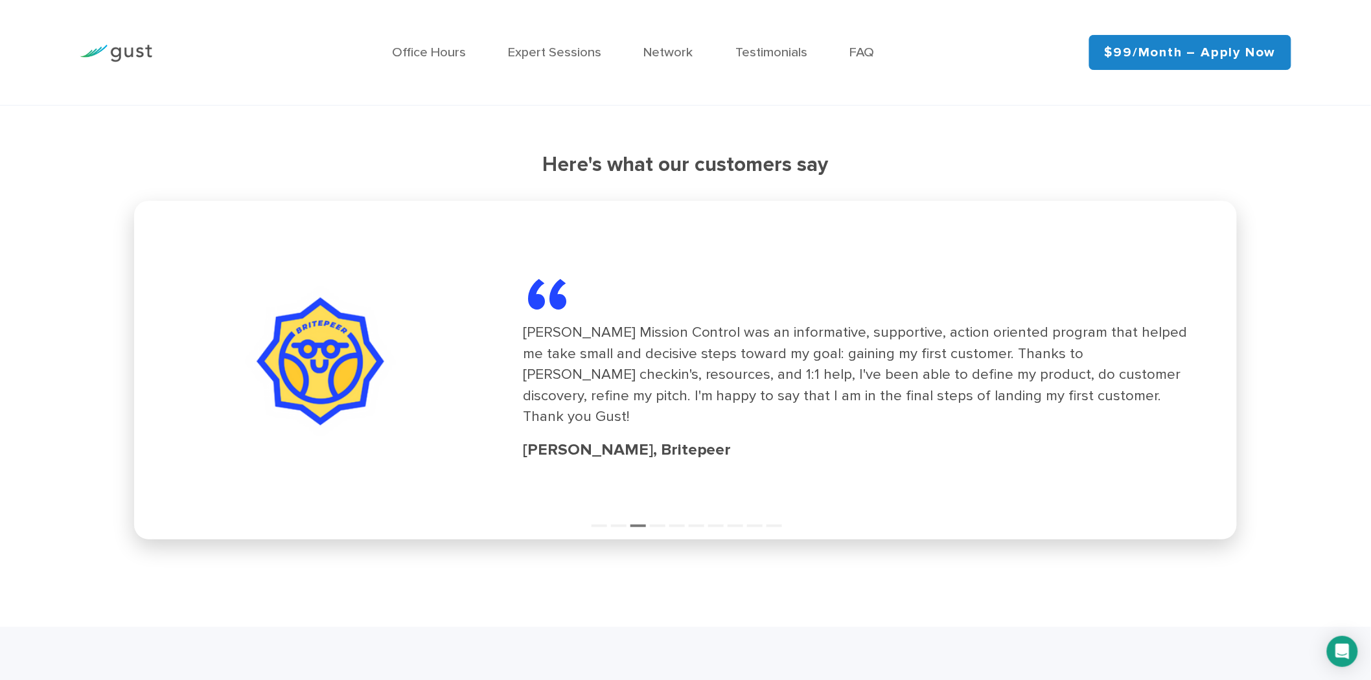
click at [18, 310] on div "Here's what our customers say “ I really am so grateful for all the info you pr…" at bounding box center [685, 346] width 1371 height 387
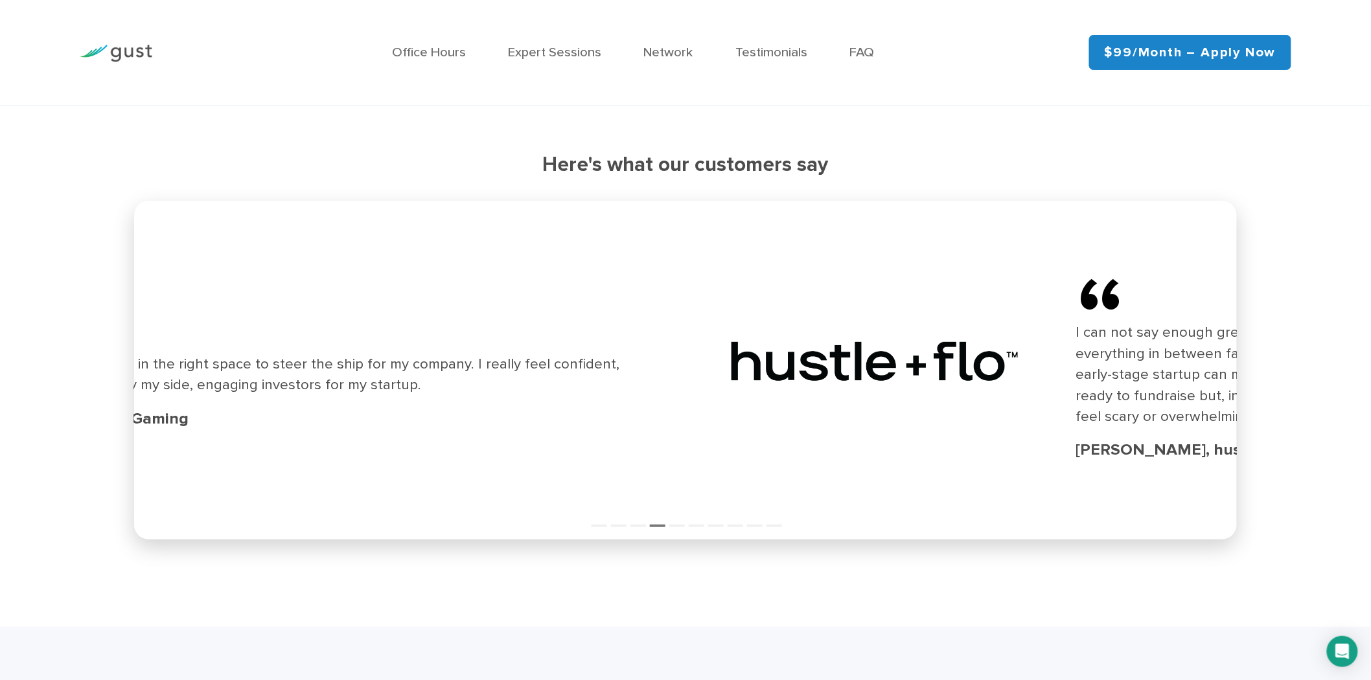
drag, startPoint x: 674, startPoint y: 373, endPoint x: 121, endPoint y: 341, distance: 554.9
click at [126, 344] on div "Here's what our customers say “ I really am so grateful for all the info you pr…" at bounding box center [685, 346] width 1124 height 387
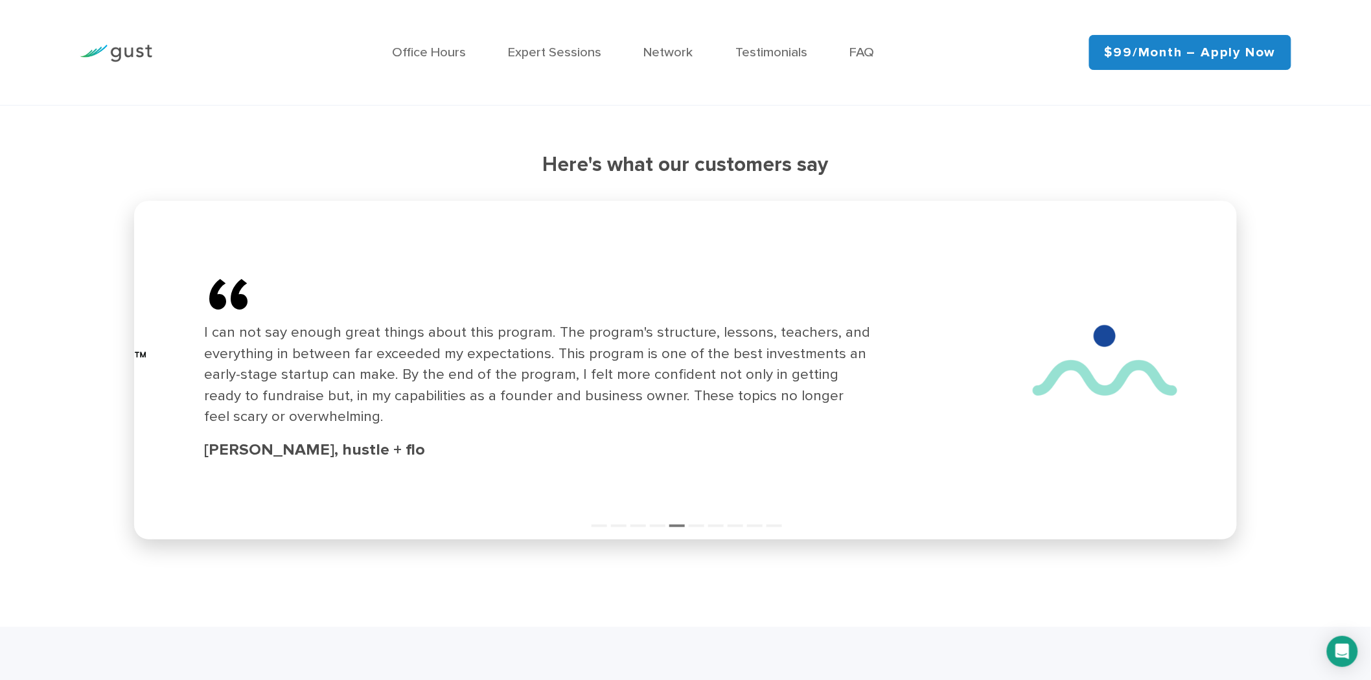
drag, startPoint x: 791, startPoint y: 391, endPoint x: 204, endPoint y: 393, distance: 587.0
click at [204, 393] on div "I can not say enough great things about this program. The program's structure, …" at bounding box center [538, 374] width 668 height 105
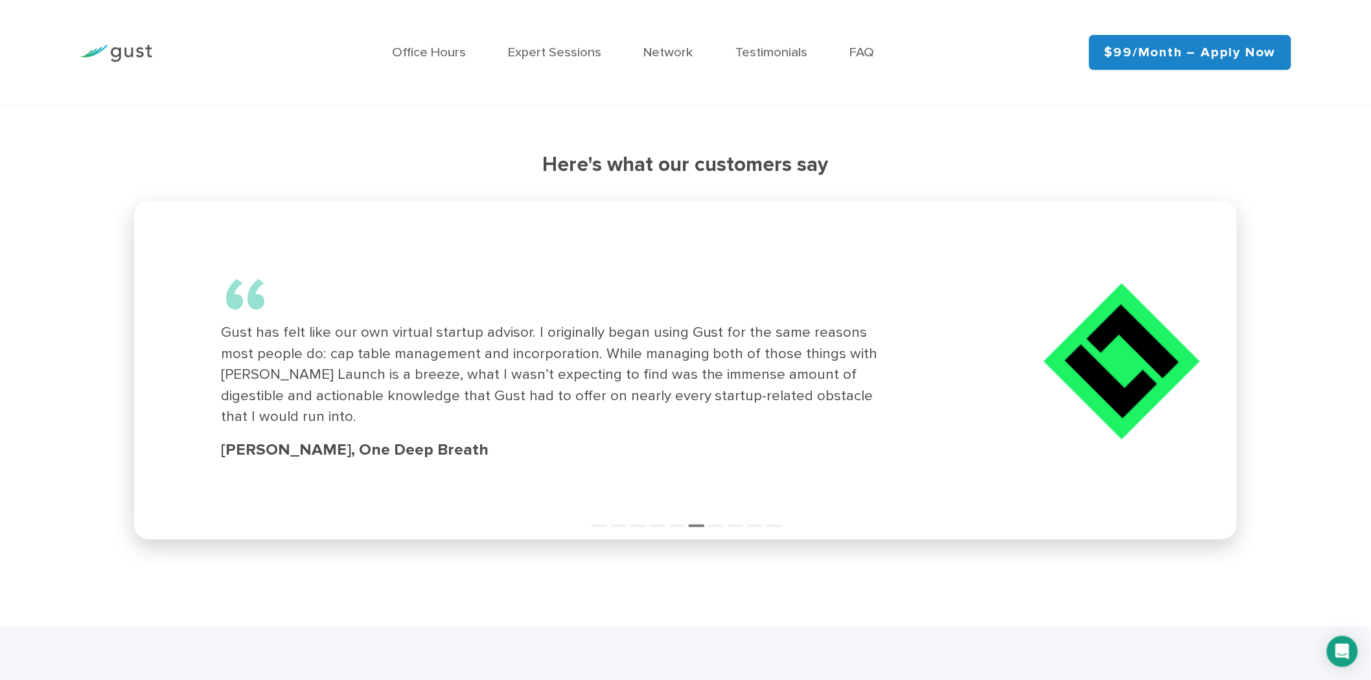
drag, startPoint x: 613, startPoint y: 465, endPoint x: 273, endPoint y: 469, distance: 339.5
click at [308, 462] on div "“ Gust has felt like our own virtual startup advisor. I originally began using …" at bounding box center [555, 368] width 668 height 187
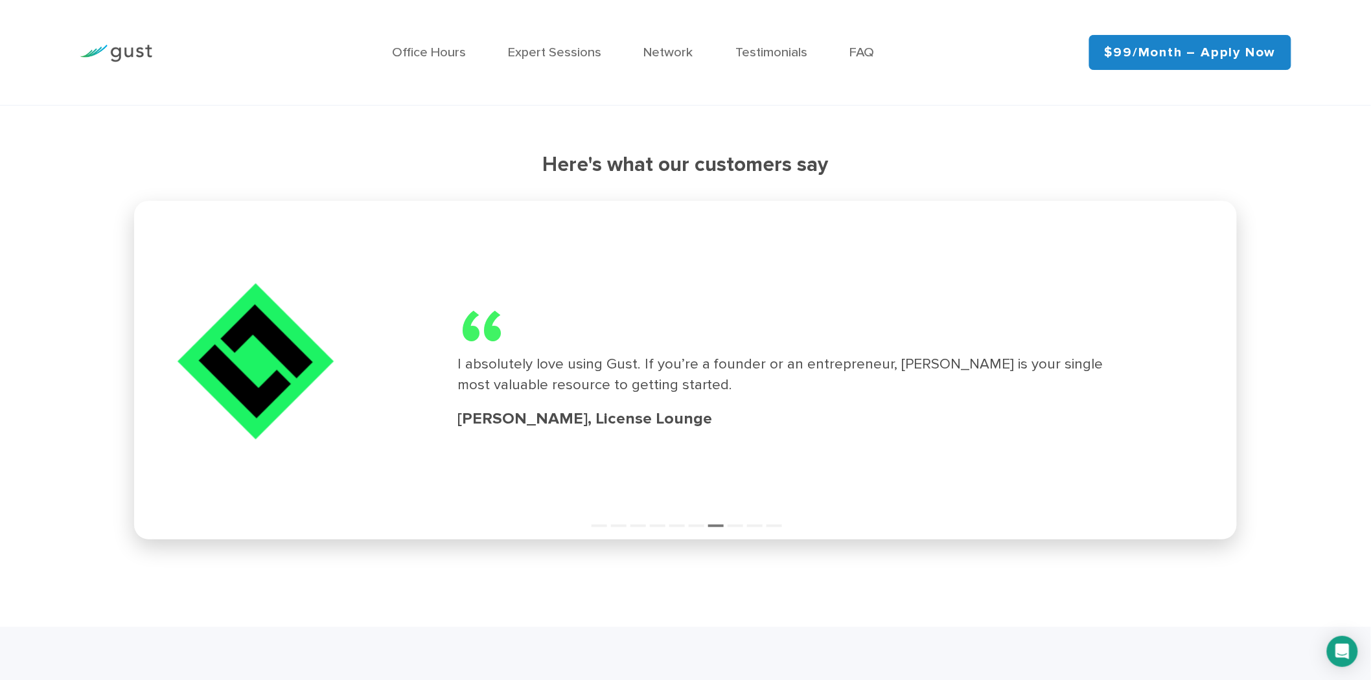
drag, startPoint x: 927, startPoint y: 426, endPoint x: 501, endPoint y: 437, distance: 425.2
click at [759, 431] on div "Kyle Jekielek, License Lounge" at bounding box center [791, 419] width 668 height 23
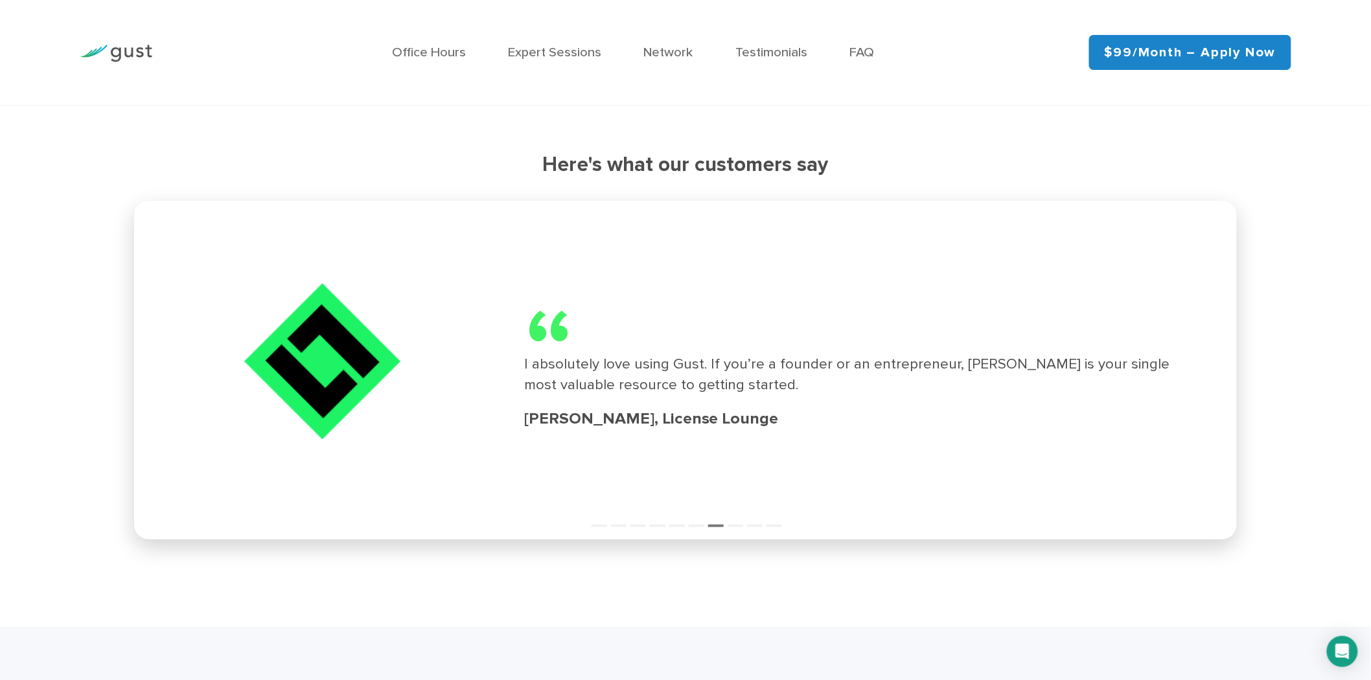
drag, startPoint x: 897, startPoint y: 455, endPoint x: 159, endPoint y: 454, distance: 738.0
click at [203, 454] on div "“ I absolutely love using Gust. If you’re a founder or an entrepreneur, Gust is…" at bounding box center [685, 368] width 1085 height 319
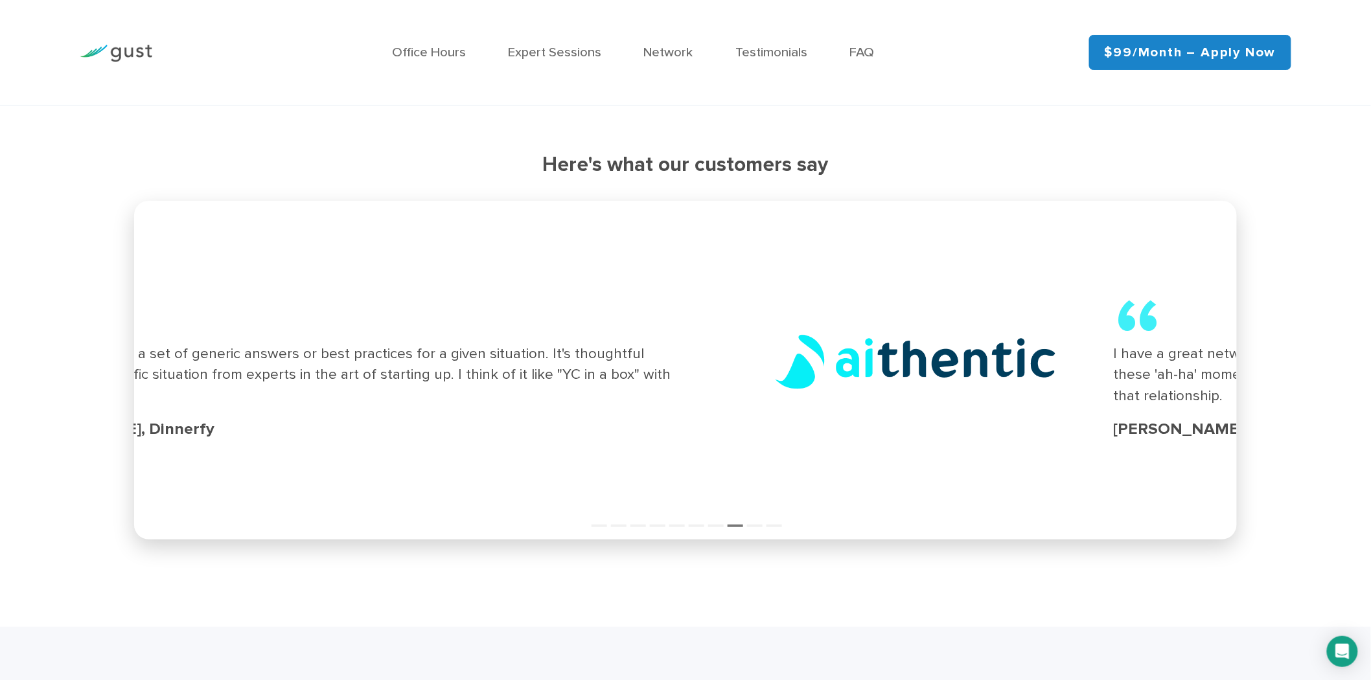
drag, startPoint x: 810, startPoint y: 425, endPoint x: 295, endPoint y: 425, distance: 515.1
click at [411, 425] on div "“ This is way beyond a set of generic answers or best practices for a given sit…" at bounding box center [345, 369] width 668 height 144
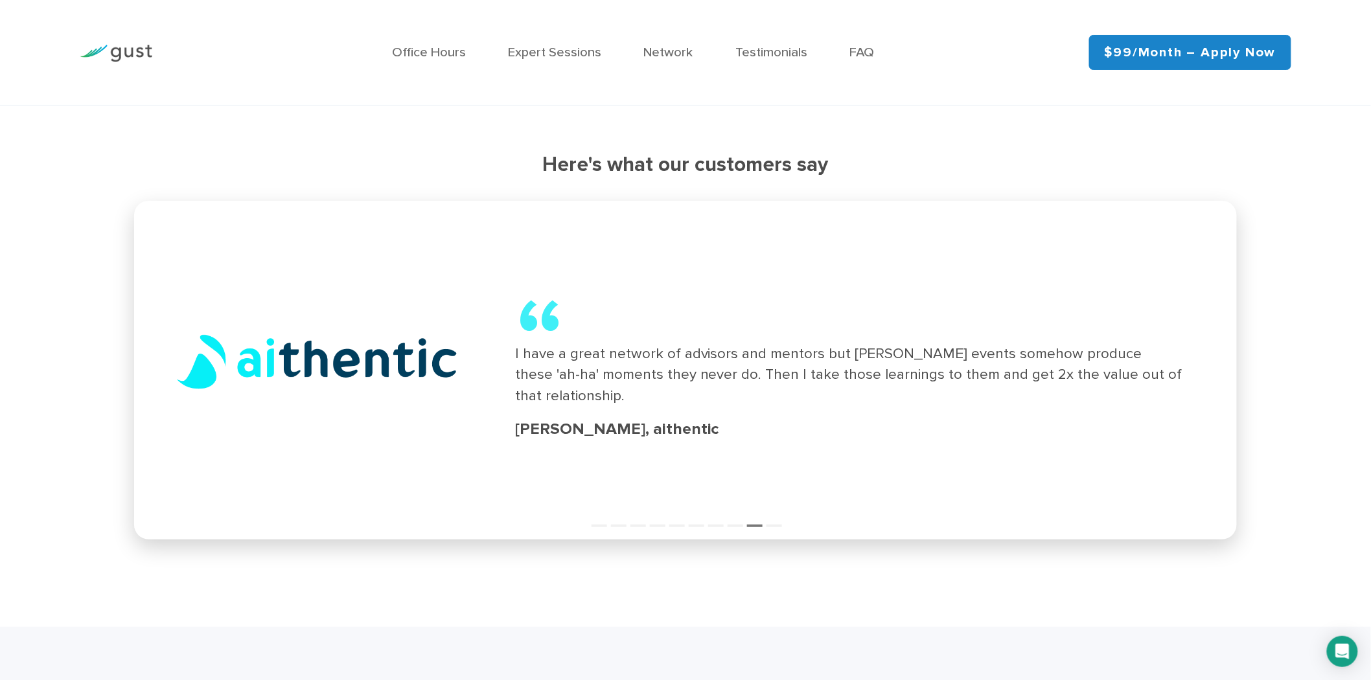
drag, startPoint x: 902, startPoint y: 430, endPoint x: 11, endPoint y: 435, distance: 890.9
click at [12, 435] on div "Here's what our customers say “ I really am so grateful for all the info you pr…" at bounding box center [685, 346] width 1371 height 387
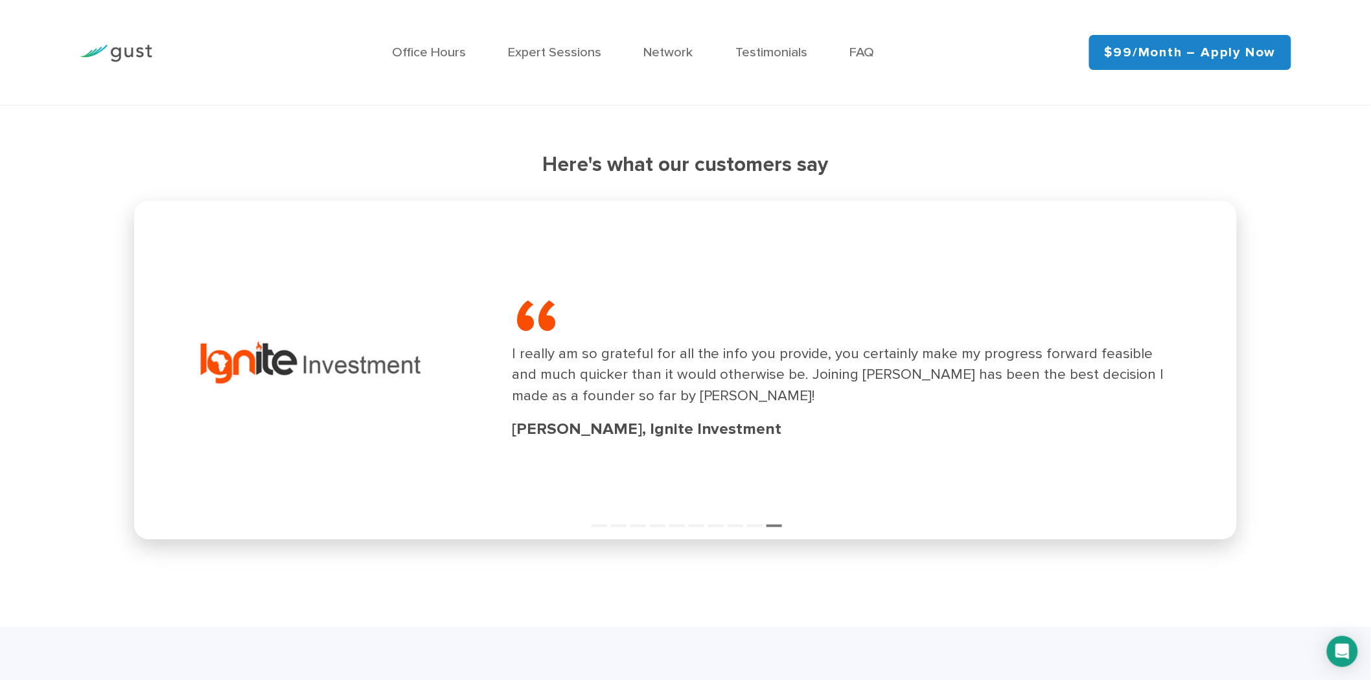
drag, startPoint x: 653, startPoint y: 463, endPoint x: 92, endPoint y: 463, distance: 561.1
click at [98, 463] on div "Here's what our customers say “ I really am so grateful for all the info you pr…" at bounding box center [685, 346] width 1371 height 387
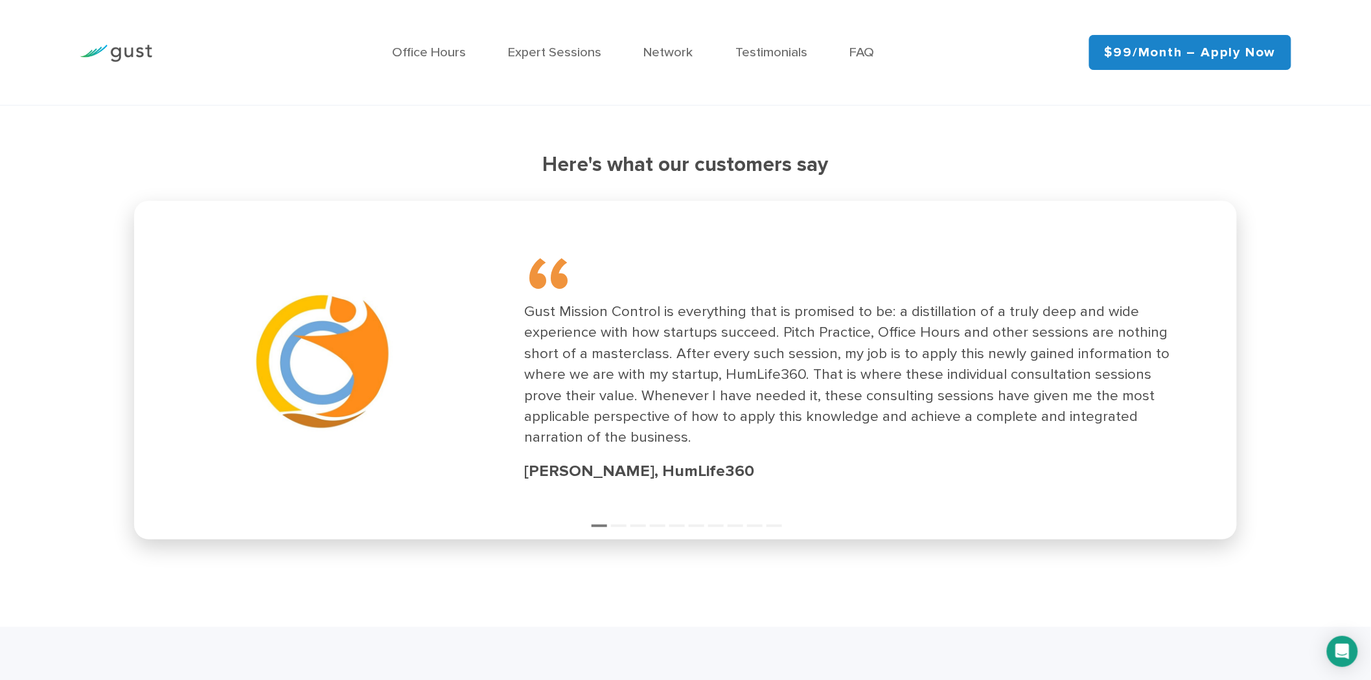
drag, startPoint x: 538, startPoint y: 467, endPoint x: 428, endPoint y: 467, distance: 110.8
click at [524, 467] on div "“ Gust Mission Control is everything that is promised to be: a distillation of …" at bounding box center [858, 369] width 668 height 229
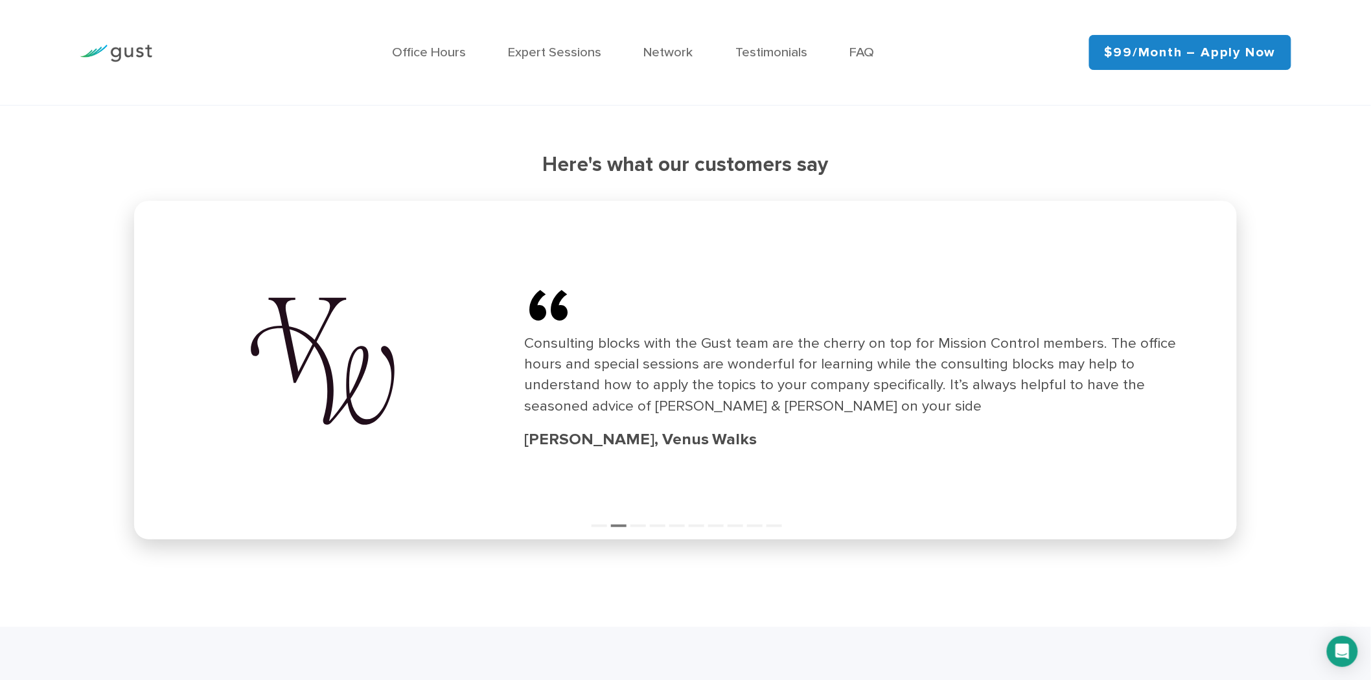
drag, startPoint x: 0, startPoint y: 297, endPoint x: 151, endPoint y: 6, distance: 327.2
click at [0, 295] on div "Here's what our customers say “ I really am so grateful for all the info you pr…" at bounding box center [685, 346] width 1371 height 387
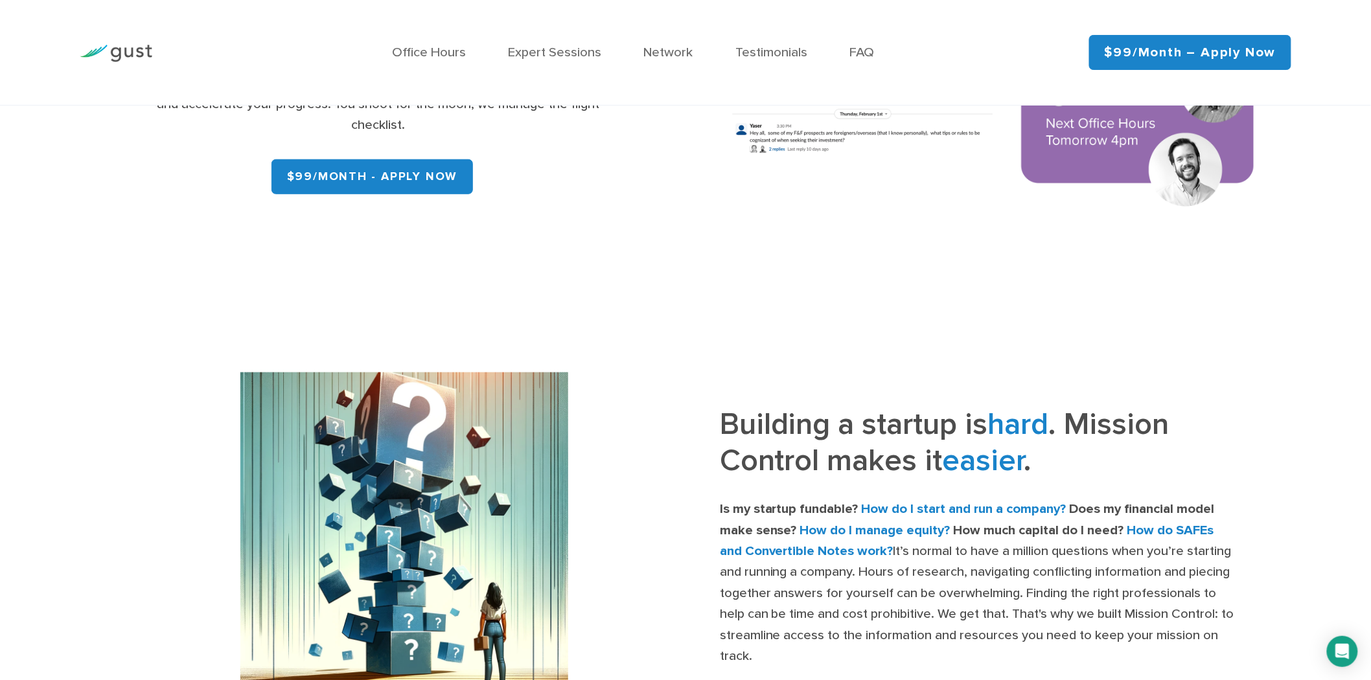
scroll to position [0, 0]
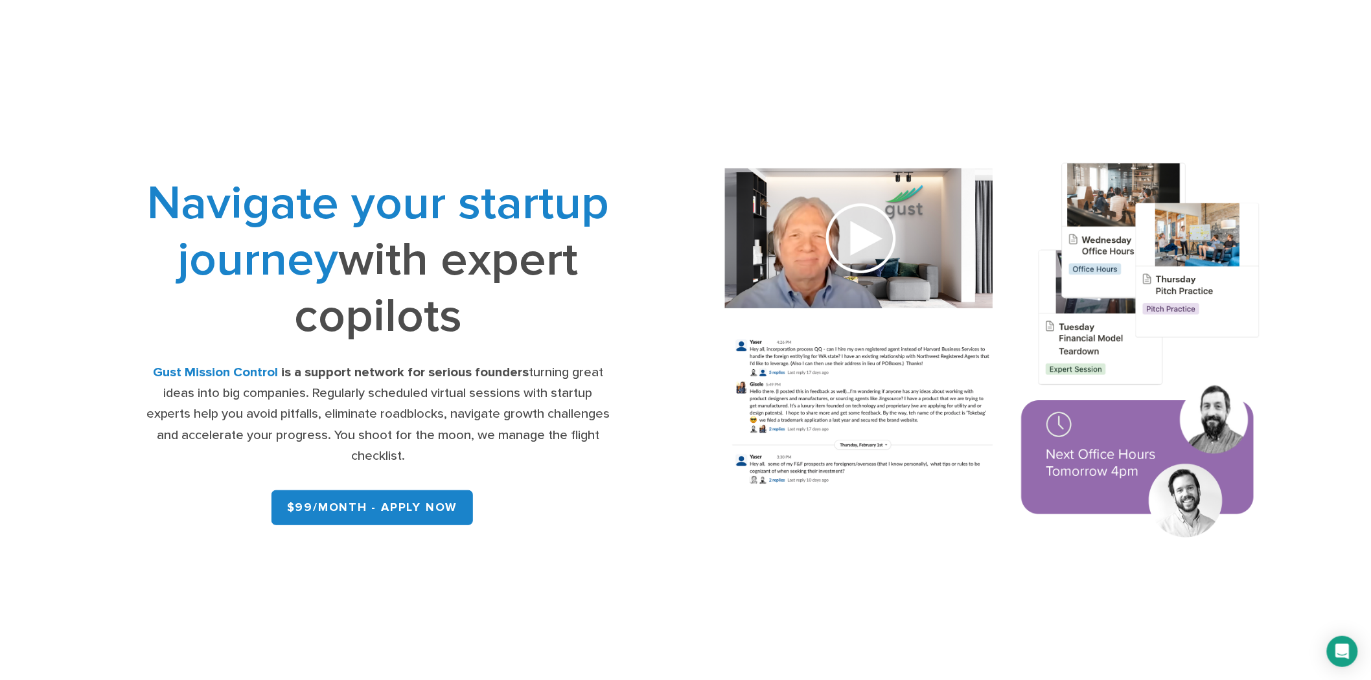
click at [1273, 360] on img at bounding box center [993, 353] width 593 height 424
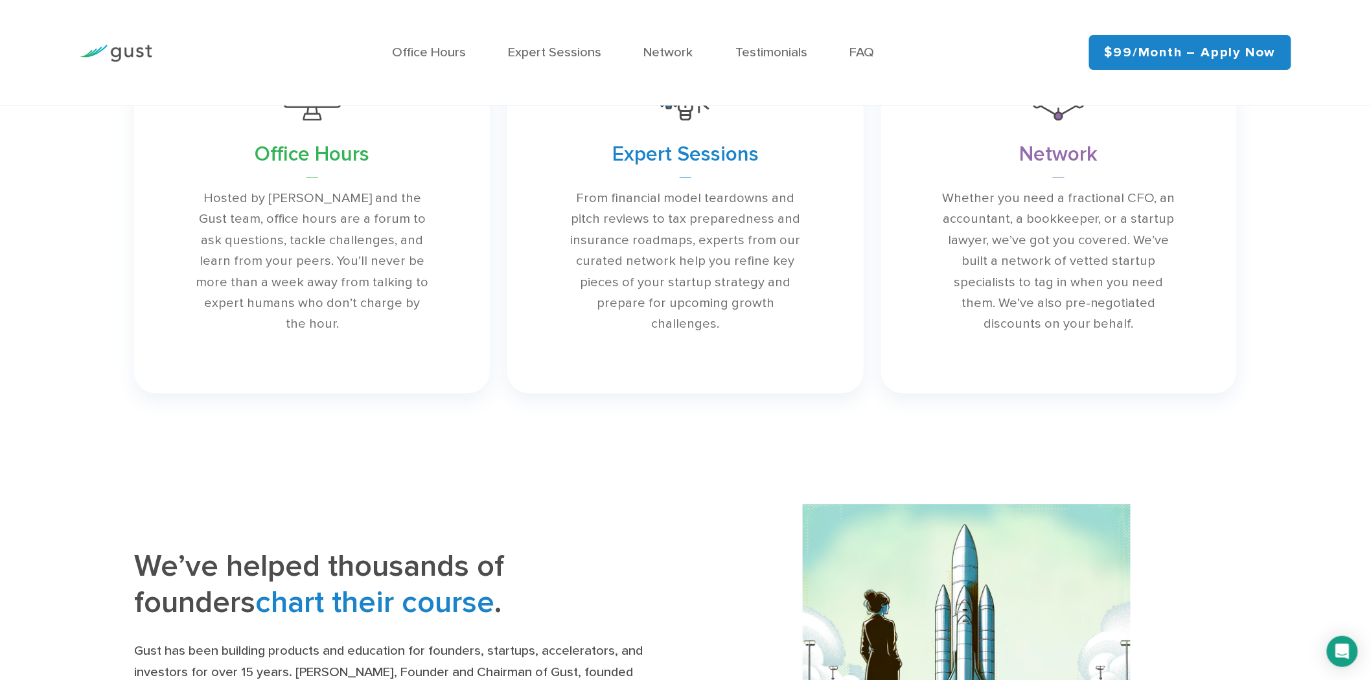
scroll to position [1350, 0]
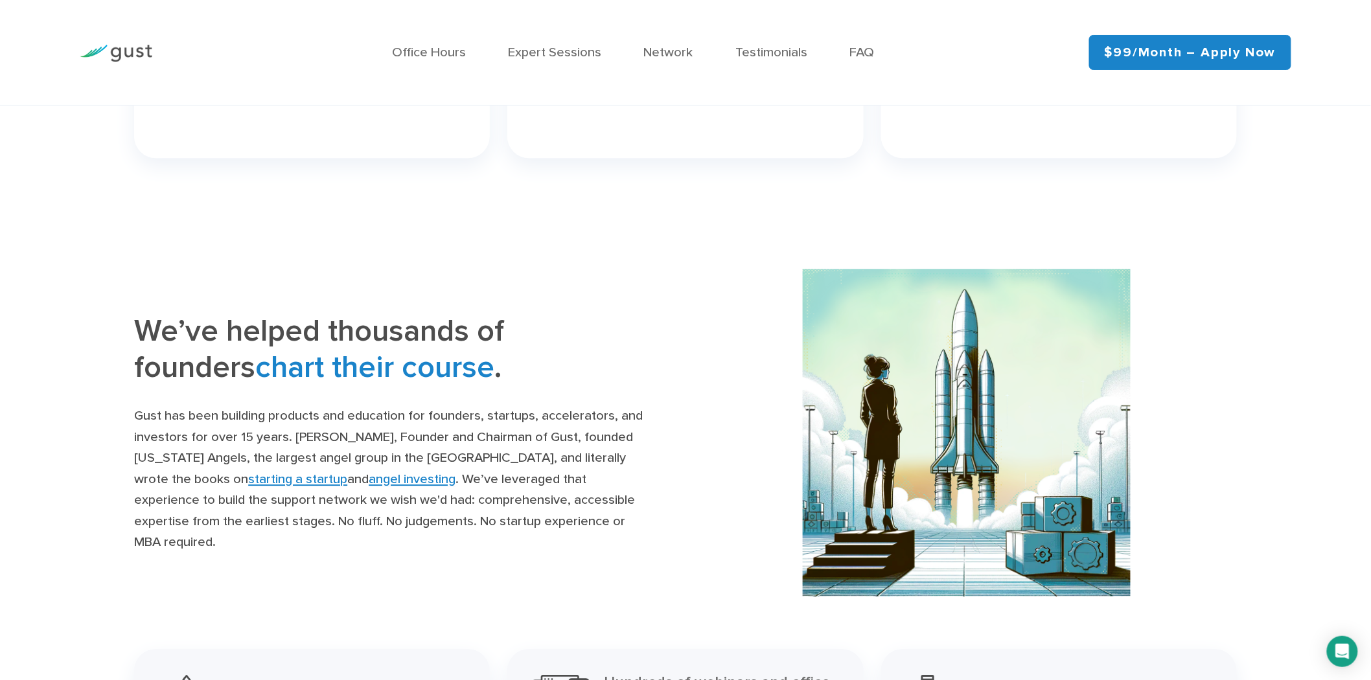
drag, startPoint x: 1013, startPoint y: 185, endPoint x: 1163, endPoint y: 238, distance: 159.4
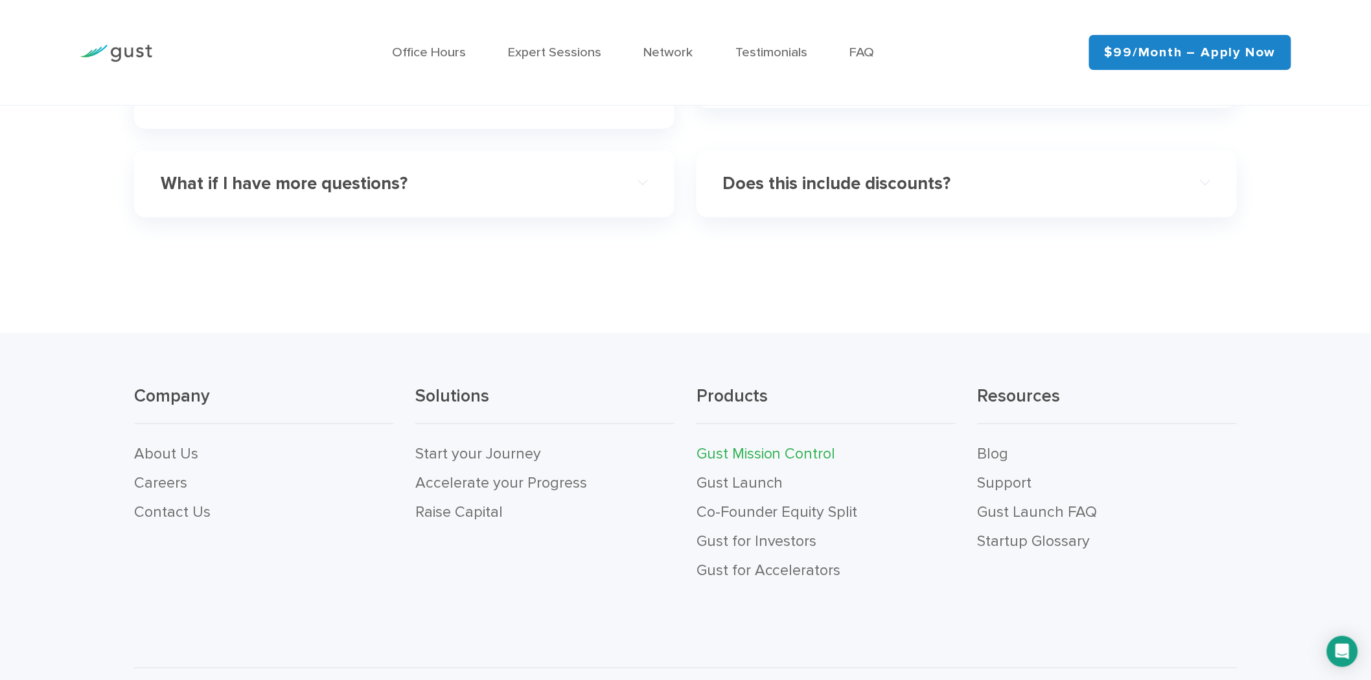
scroll to position [4814, 0]
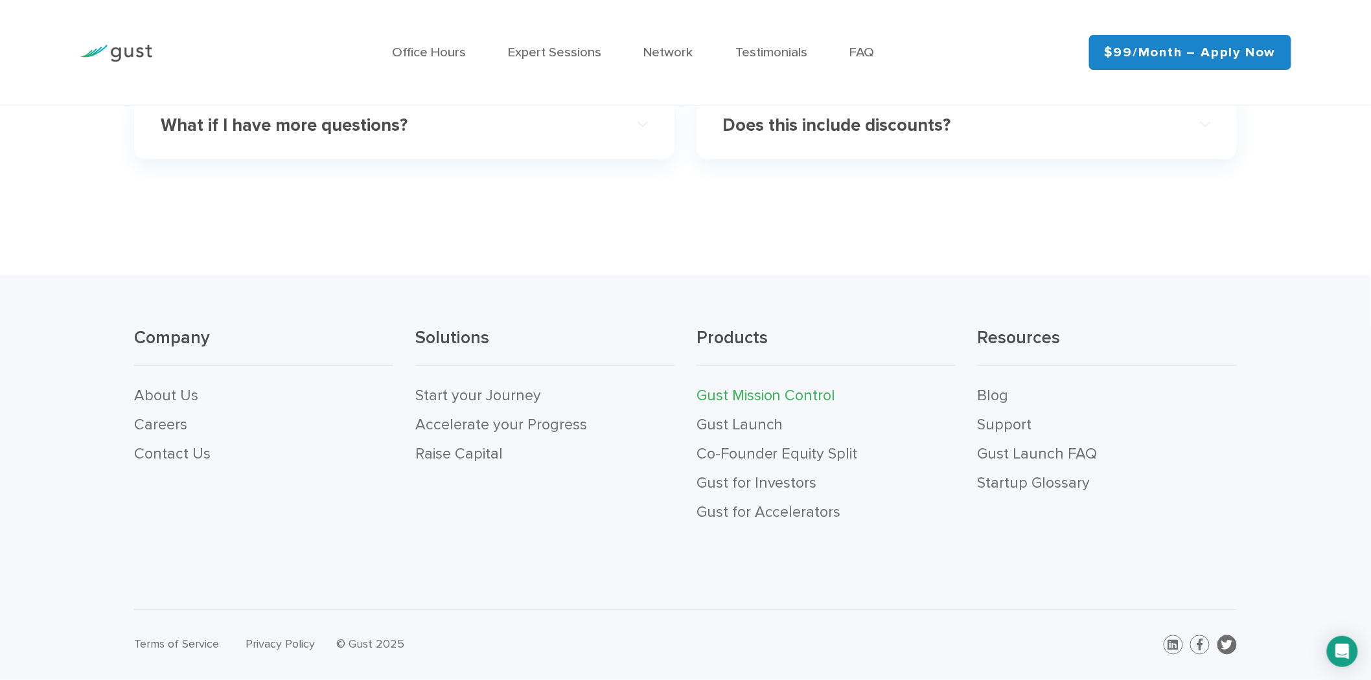
click at [1228, 649] on icon at bounding box center [1227, 645] width 12 height 12
